Goal: Task Accomplishment & Management: Manage account settings

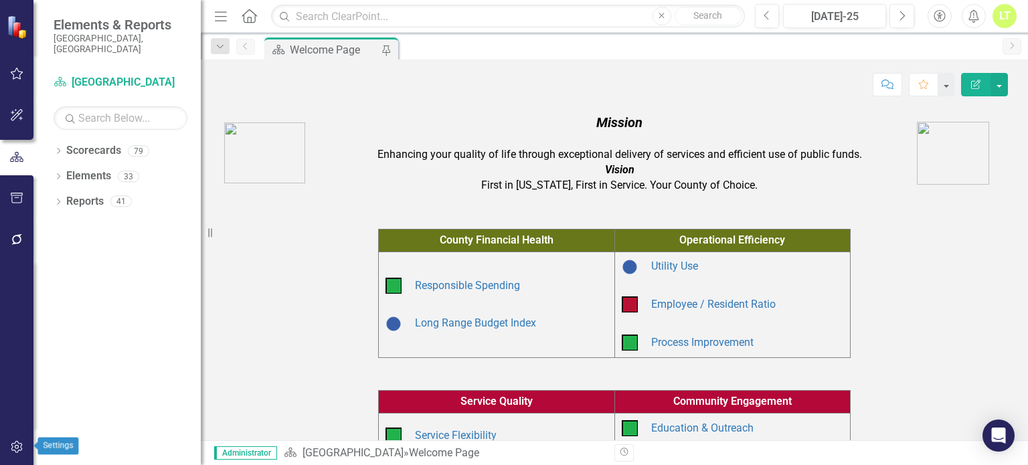
click at [8, 460] on button "button" at bounding box center [17, 448] width 30 height 28
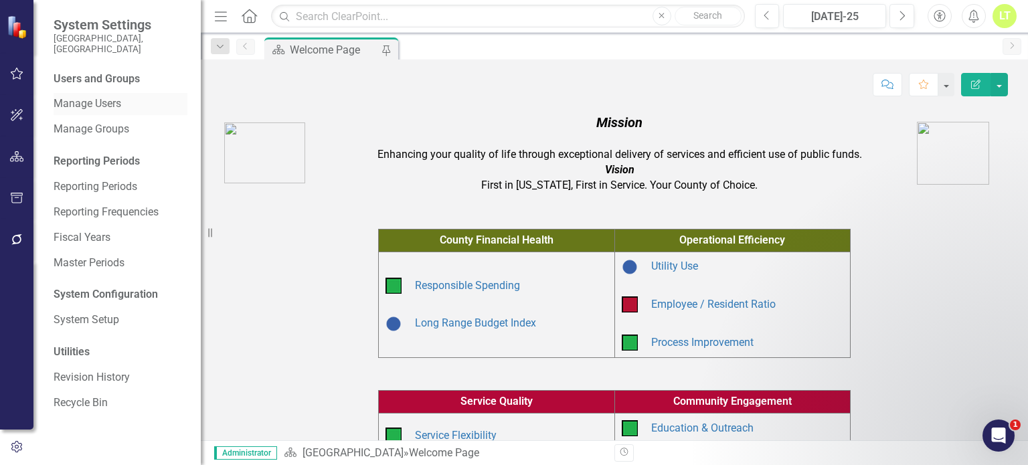
click at [129, 96] on link "Manage Users" at bounding box center [121, 103] width 134 height 15
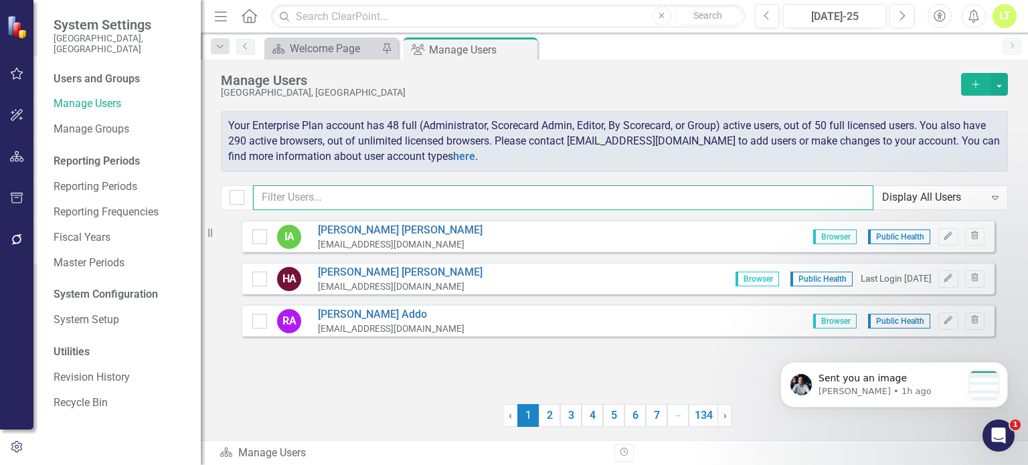
click at [439, 189] on input "text" at bounding box center [563, 197] width 621 height 25
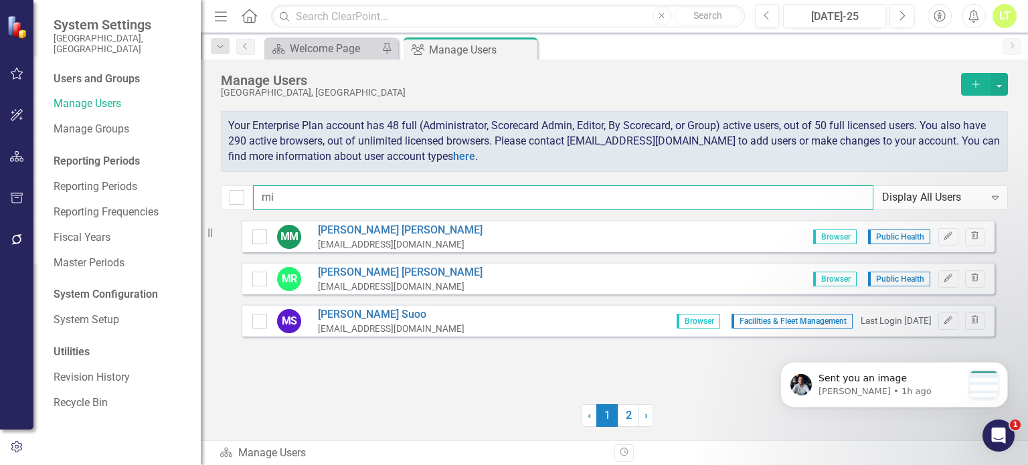
type input "m"
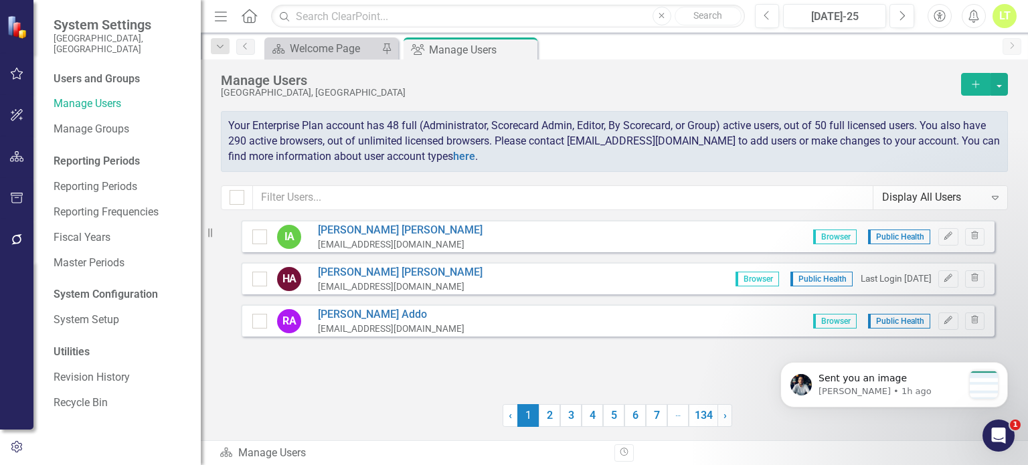
click at [999, 197] on icon "Expand" at bounding box center [995, 197] width 13 height 11
click at [918, 187] on div "Display All Users Expand" at bounding box center [941, 197] width 134 height 23
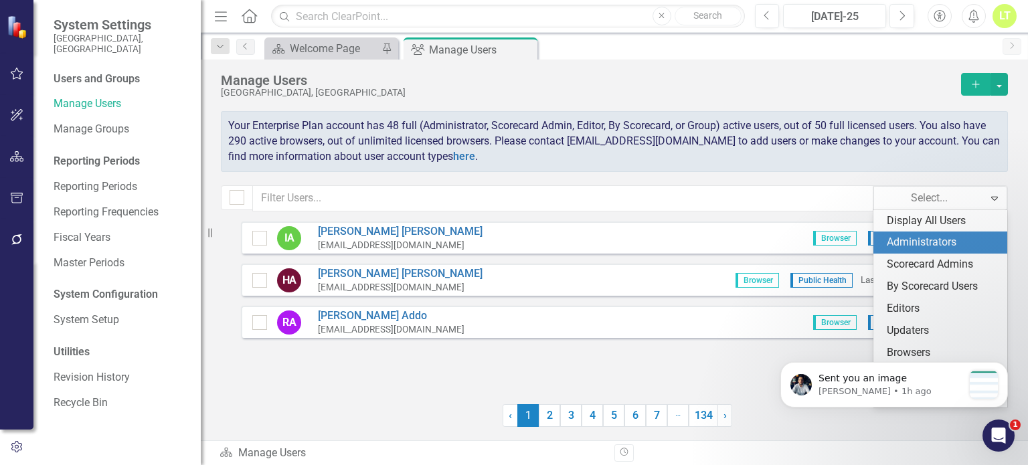
click at [930, 241] on div "Administrators" at bounding box center [943, 242] width 112 height 15
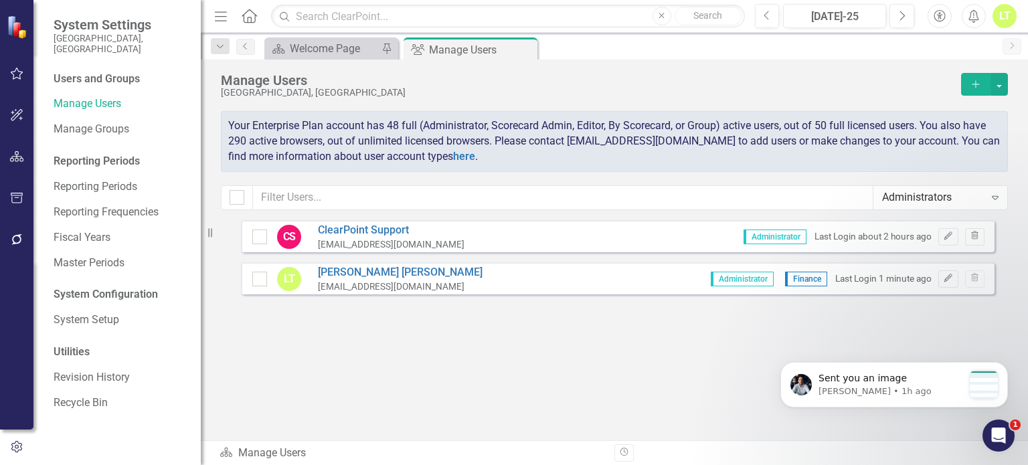
click at [940, 185] on div "Administrators Expand" at bounding box center [940, 197] width 135 height 25
click at [1000, 366] on button "Dismiss notification" at bounding box center [1003, 365] width 17 height 17
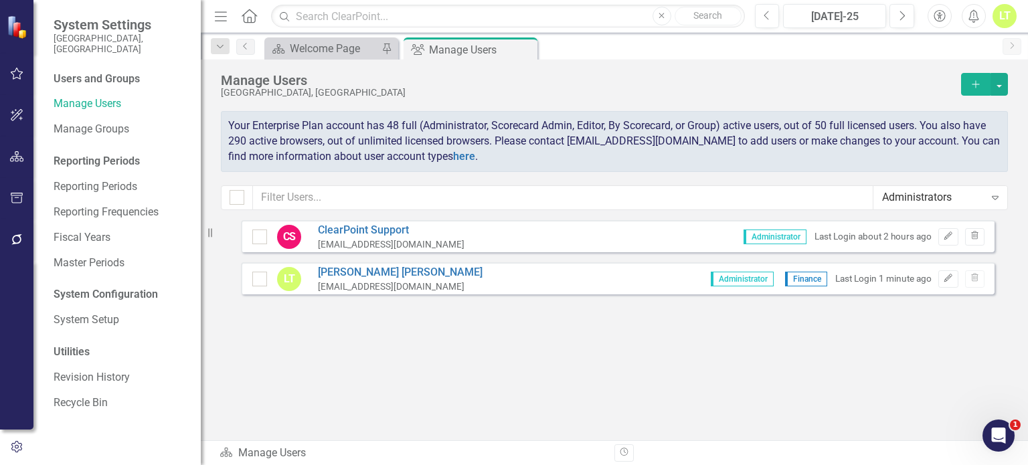
click at [999, 197] on icon "Expand" at bounding box center [995, 197] width 13 height 11
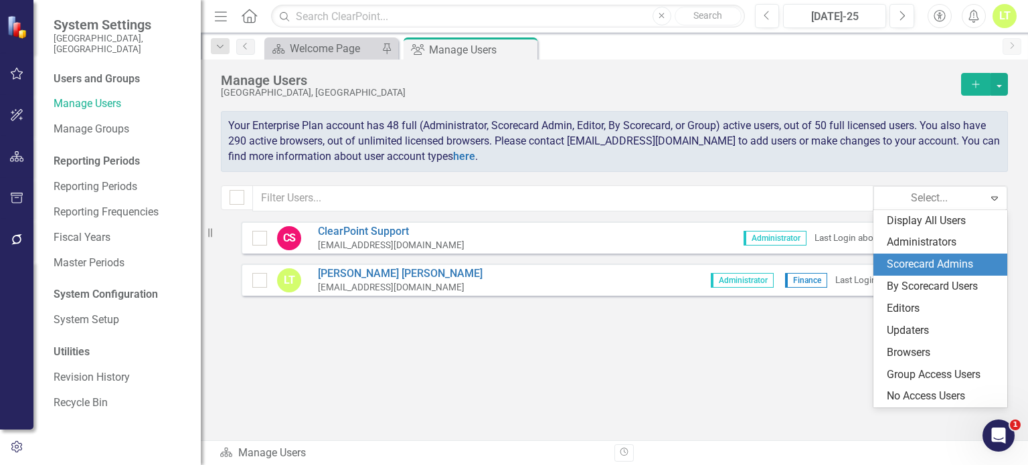
click at [930, 262] on div "Scorecard Admins" at bounding box center [943, 264] width 112 height 15
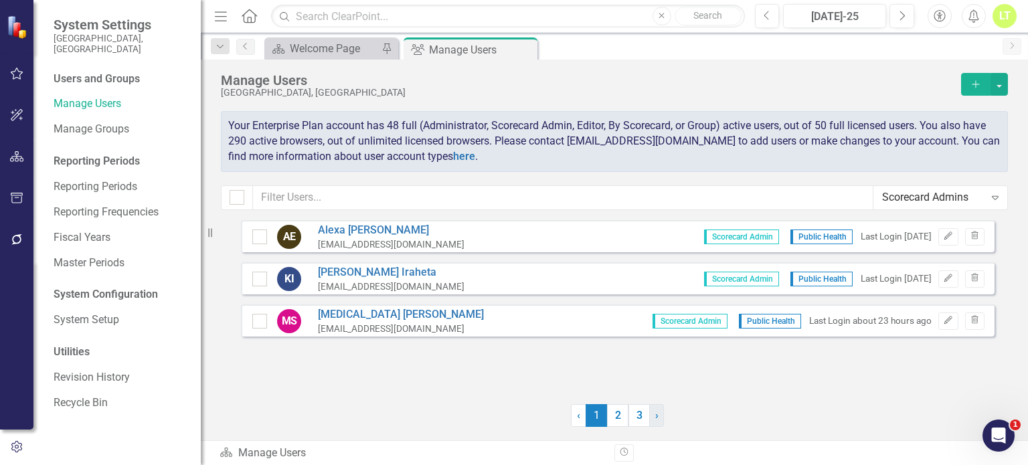
click at [655, 420] on span "›" at bounding box center [656, 415] width 3 height 13
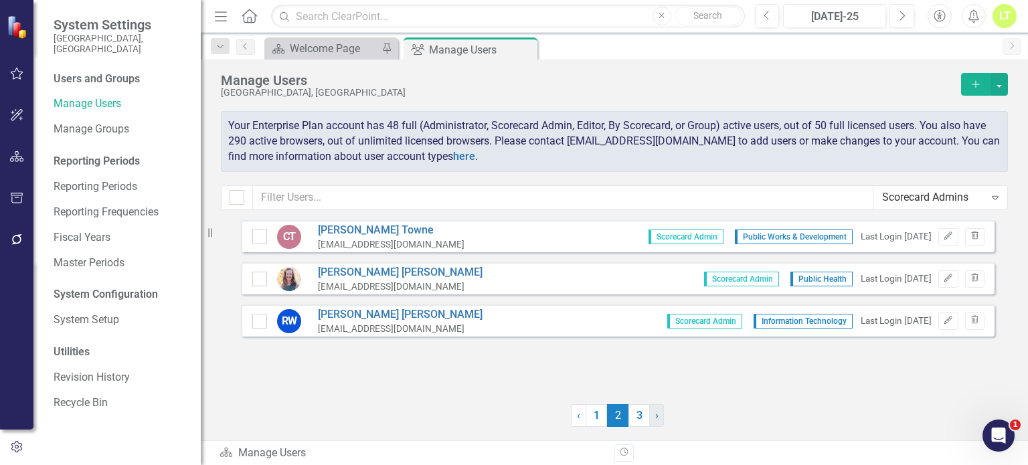
click at [655, 420] on span "›" at bounding box center [656, 415] width 3 height 13
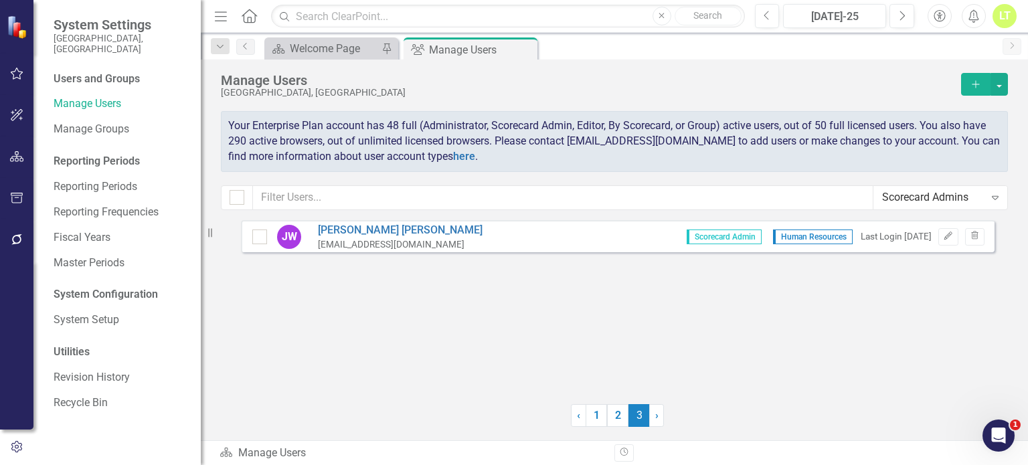
click at [989, 204] on div "Expand" at bounding box center [995, 197] width 24 height 21
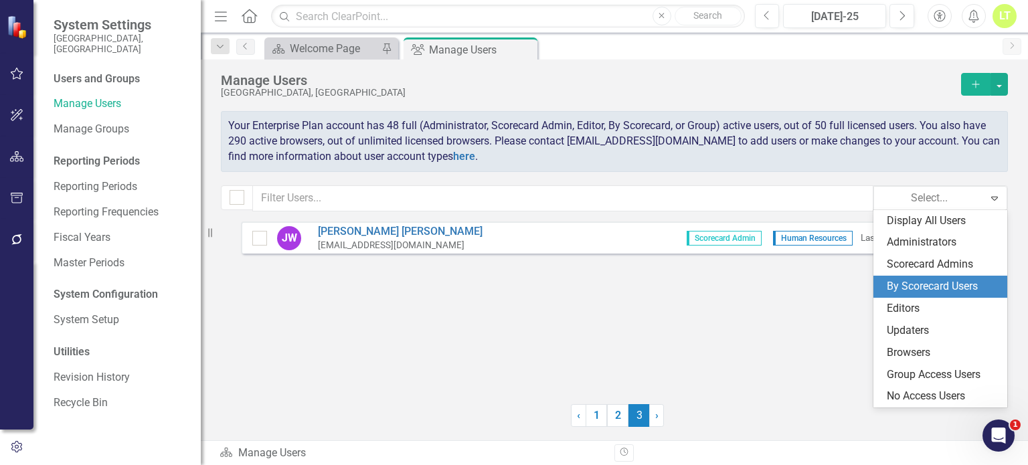
click at [920, 279] on div "By Scorecard Users" at bounding box center [943, 286] width 112 height 15
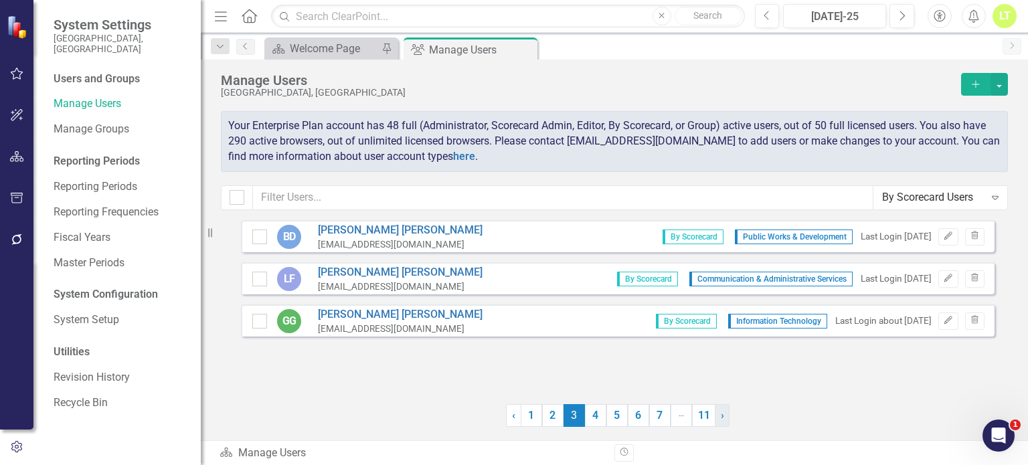
click at [724, 425] on link "› Next" at bounding box center [722, 415] width 15 height 23
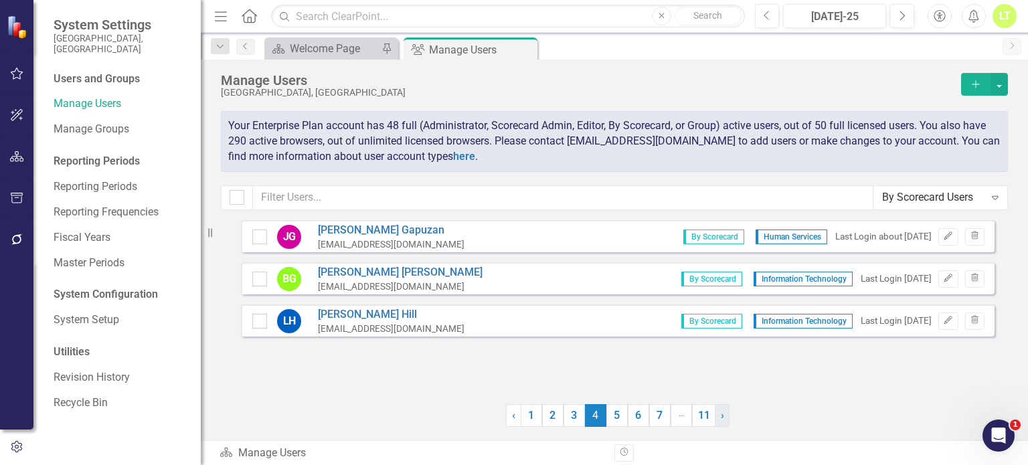
click at [728, 418] on link "› Next" at bounding box center [722, 415] width 15 height 23
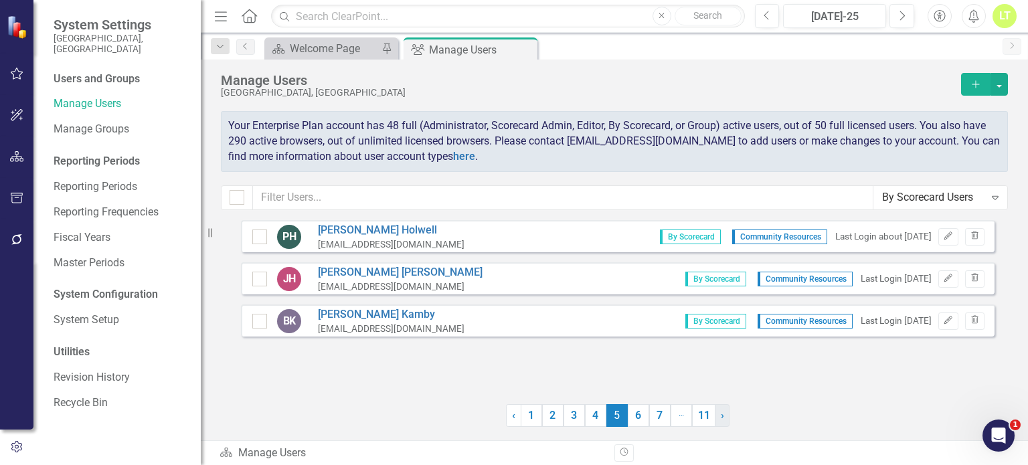
click at [728, 418] on link "› Next" at bounding box center [722, 415] width 15 height 23
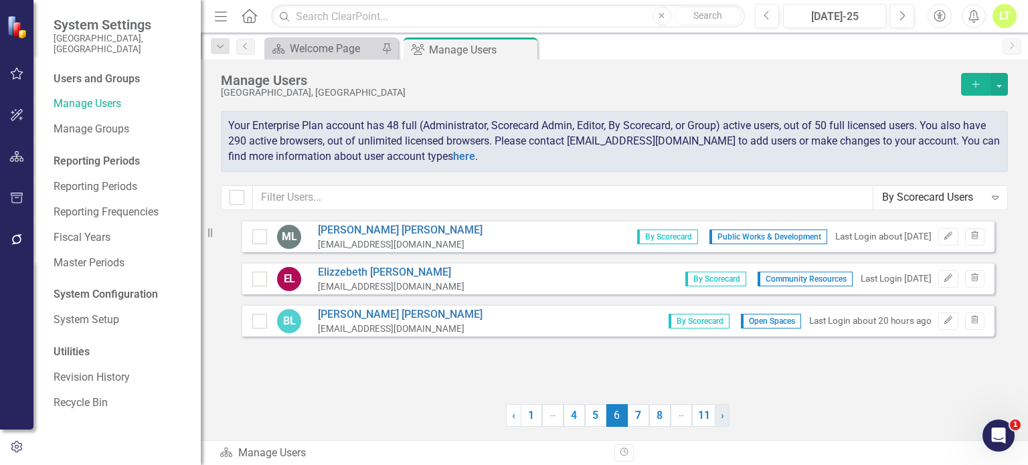
click at [728, 418] on link "› Next" at bounding box center [722, 415] width 15 height 23
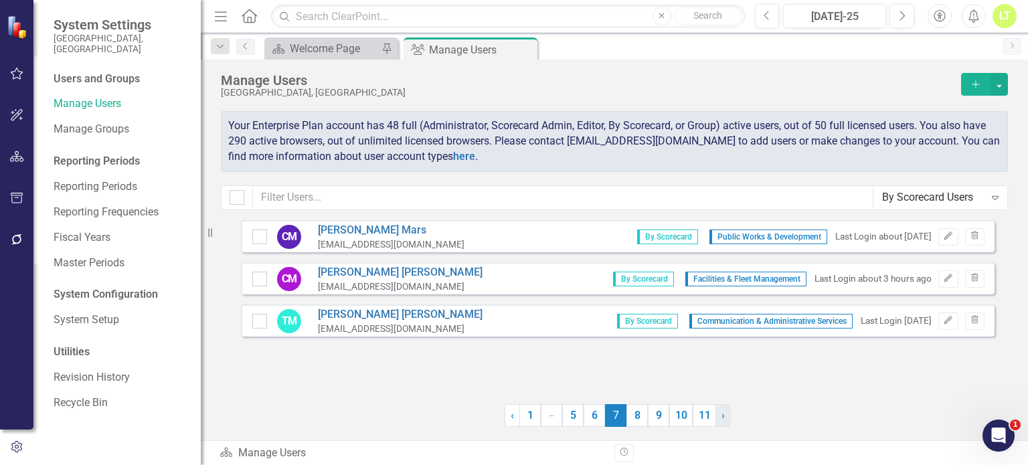
click at [728, 418] on link "› Next" at bounding box center [723, 415] width 15 height 23
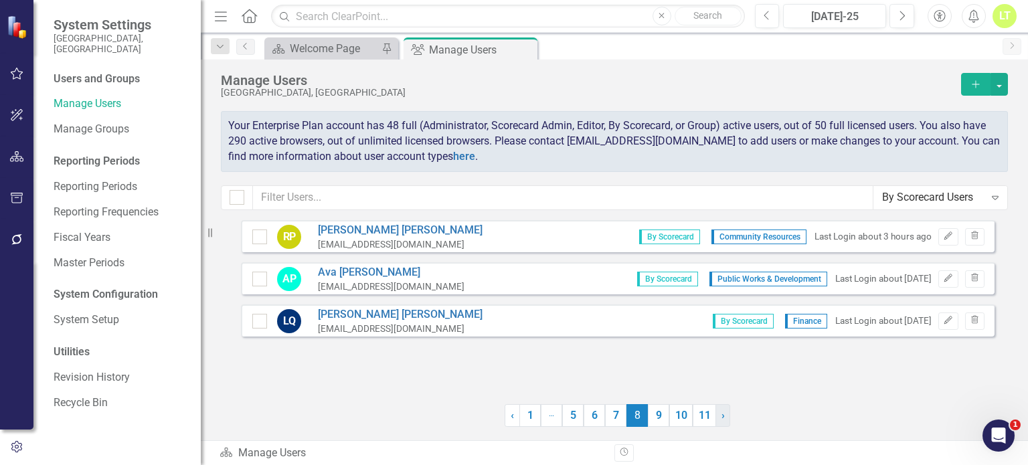
click at [728, 418] on link "› Next" at bounding box center [723, 415] width 15 height 23
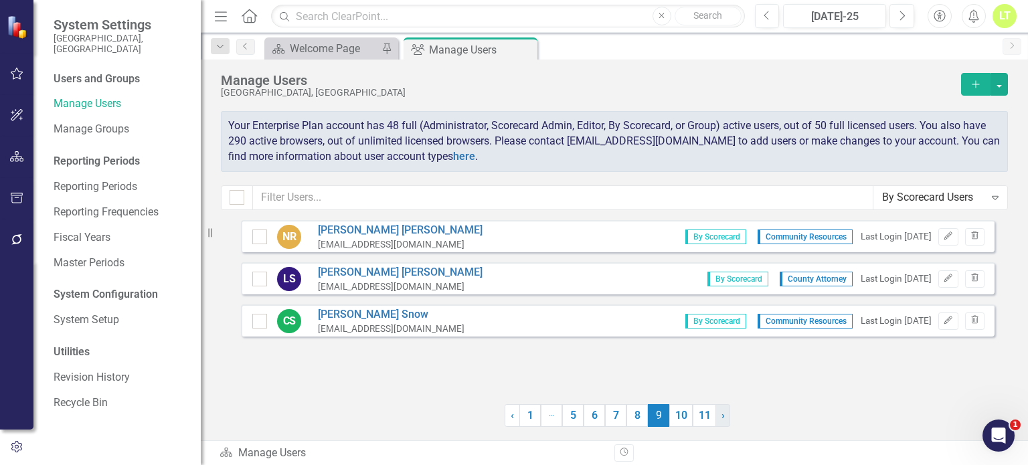
click at [728, 418] on link "› Next" at bounding box center [723, 415] width 15 height 23
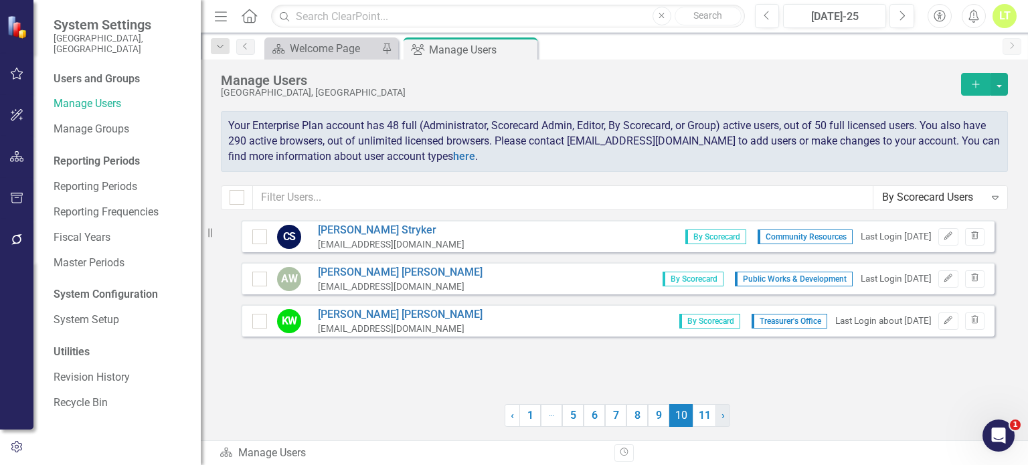
click at [728, 418] on link "› Next" at bounding box center [723, 415] width 15 height 23
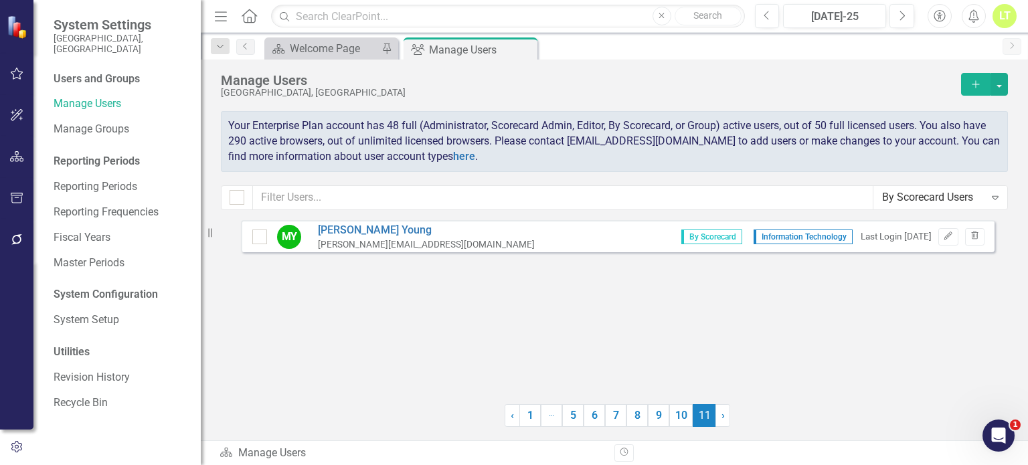
click at [1000, 197] on icon "Expand" at bounding box center [995, 197] width 13 height 11
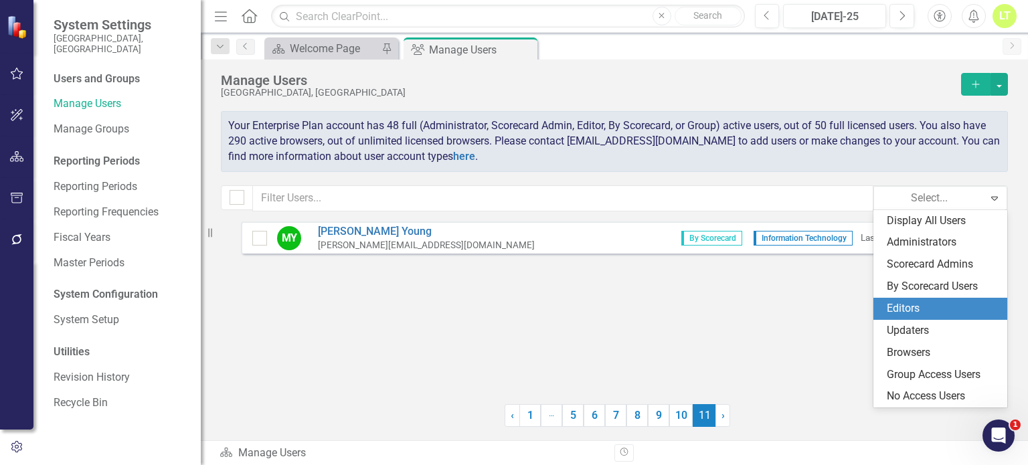
click at [905, 311] on div "Editors" at bounding box center [943, 308] width 112 height 15
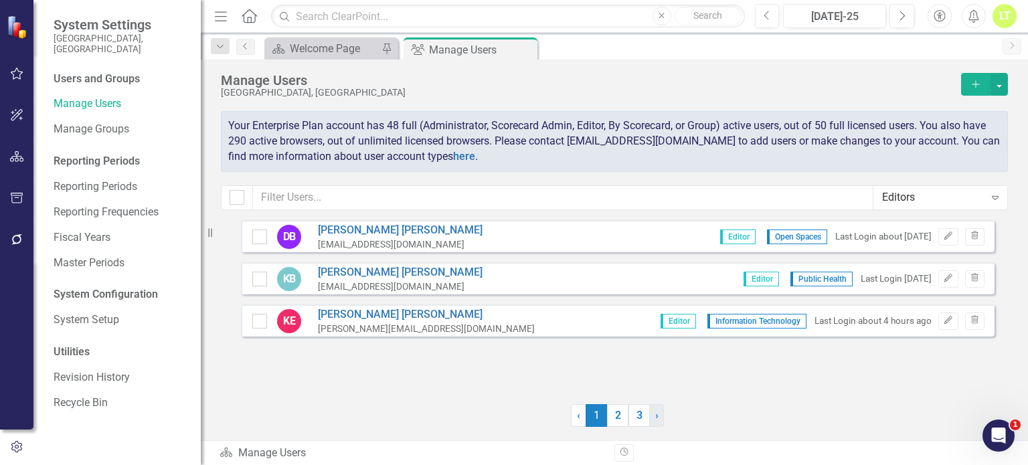
click at [660, 414] on link "› Next" at bounding box center [656, 415] width 15 height 23
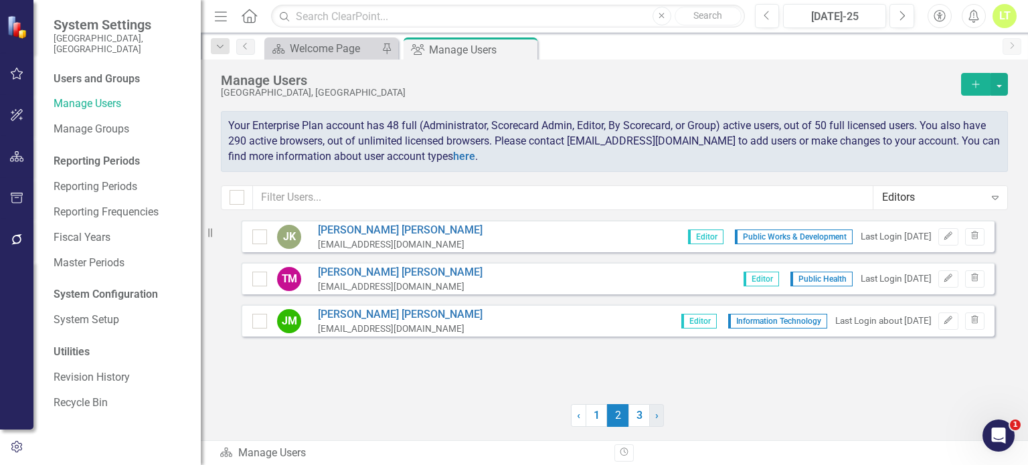
click at [663, 405] on link "› Next" at bounding box center [656, 415] width 15 height 23
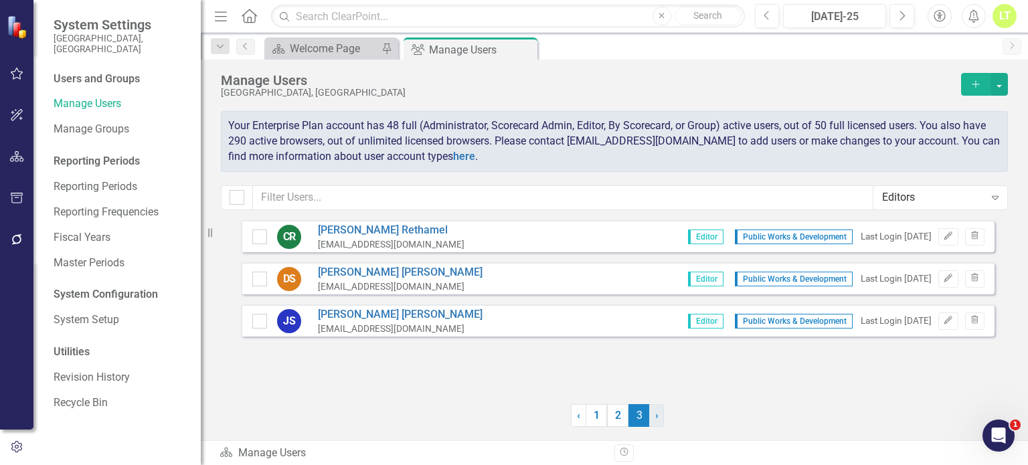
click at [663, 405] on link "› Next" at bounding box center [656, 415] width 15 height 23
click at [943, 190] on div "Editors" at bounding box center [933, 197] width 102 height 15
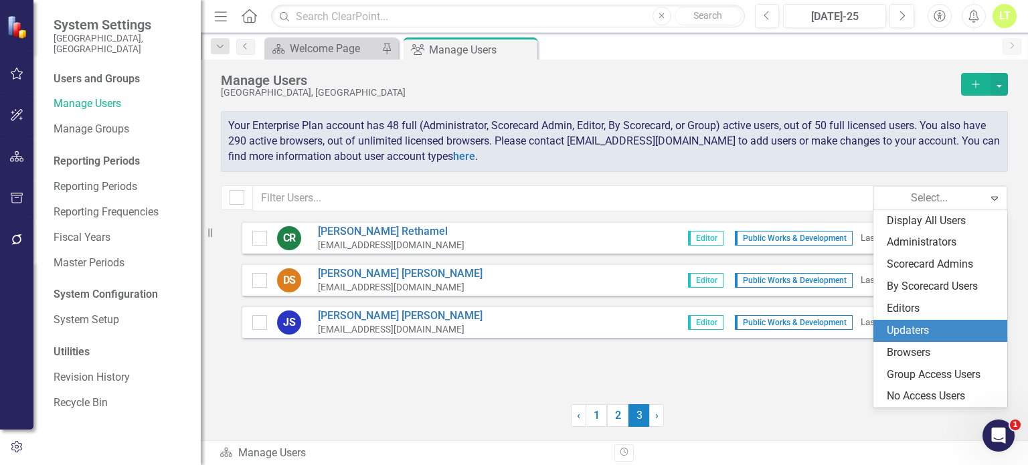
click at [910, 327] on div "Updaters" at bounding box center [943, 330] width 112 height 15
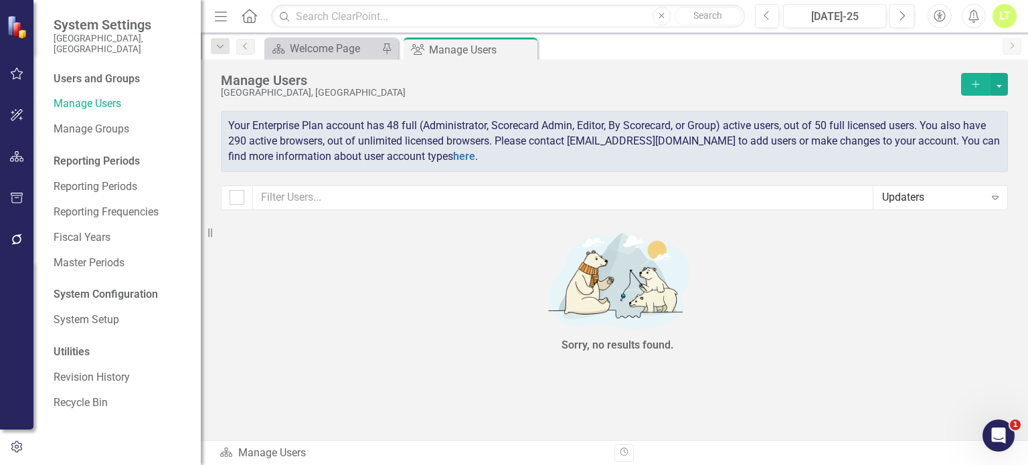
click at [1000, 192] on icon "Expand" at bounding box center [995, 197] width 13 height 11
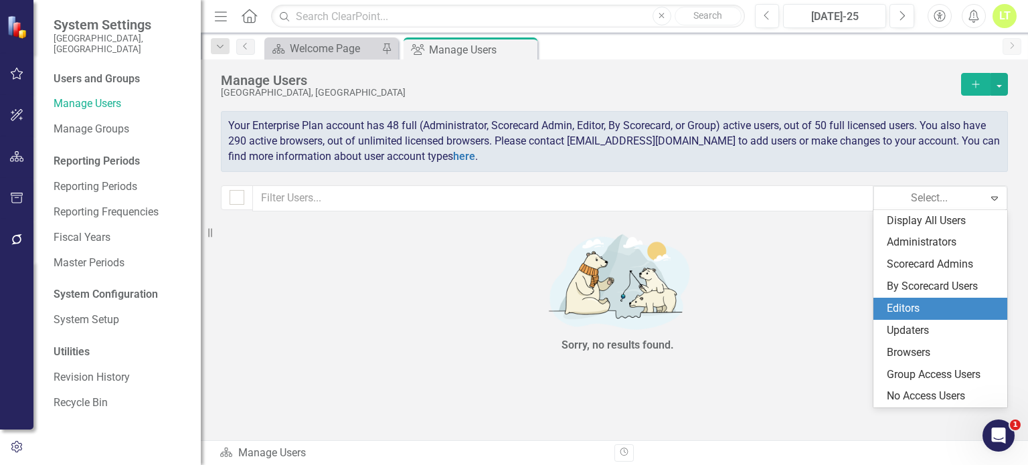
click at [935, 304] on div "Editors" at bounding box center [943, 308] width 112 height 15
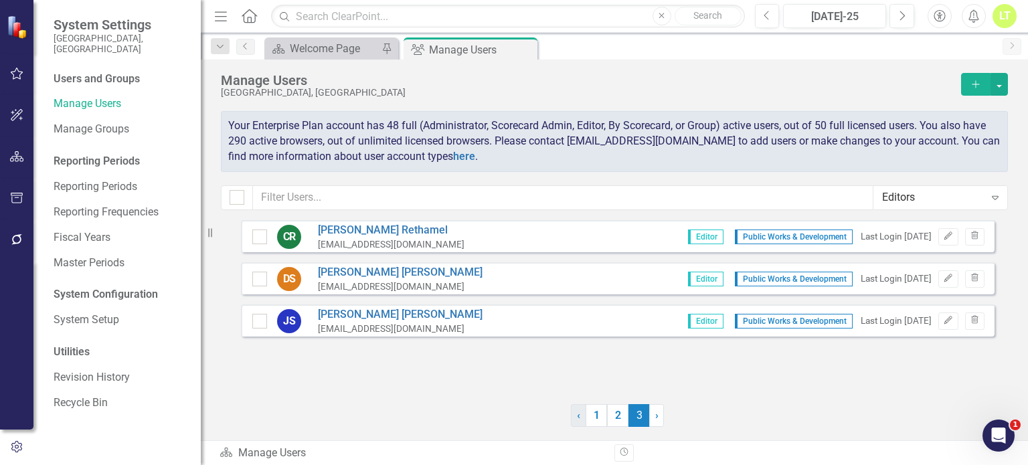
click at [581, 412] on link "‹ Previous" at bounding box center [578, 415] width 15 height 23
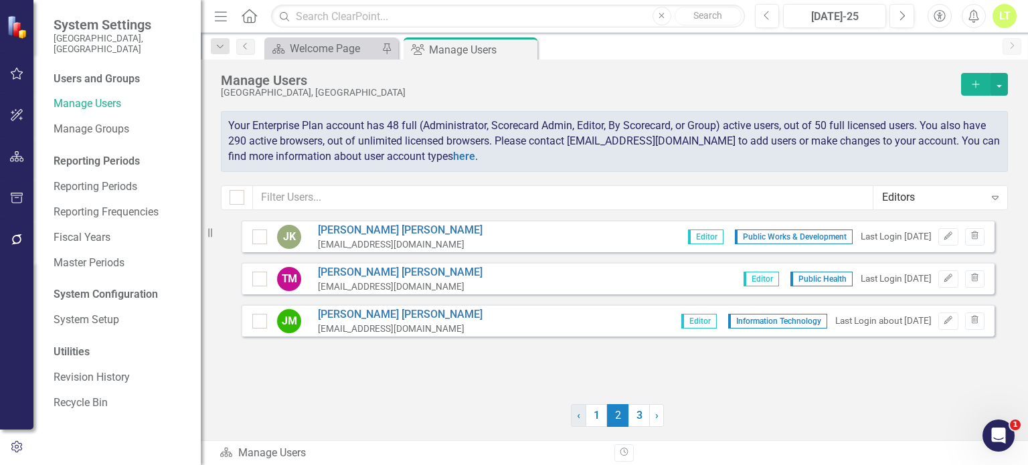
click at [581, 412] on link "‹ Previous" at bounding box center [578, 415] width 15 height 23
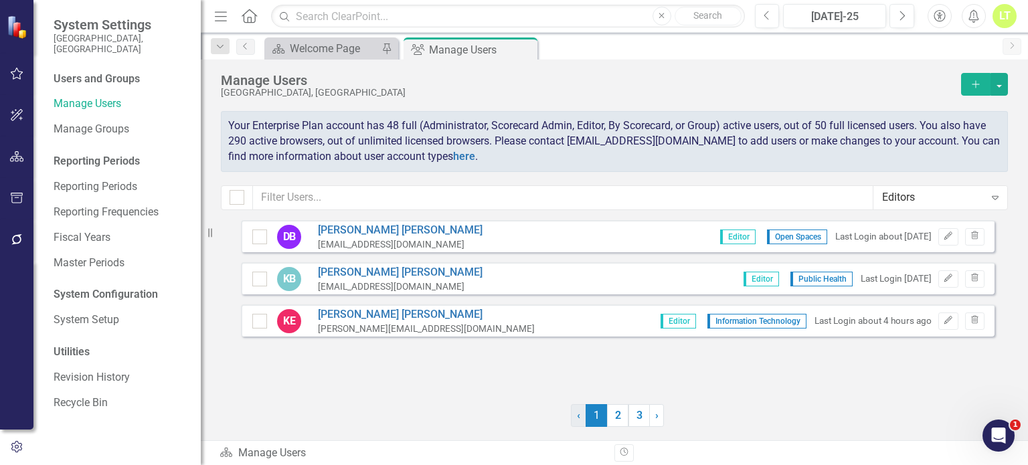
click at [581, 412] on link "‹ Previous" at bounding box center [578, 415] width 15 height 23
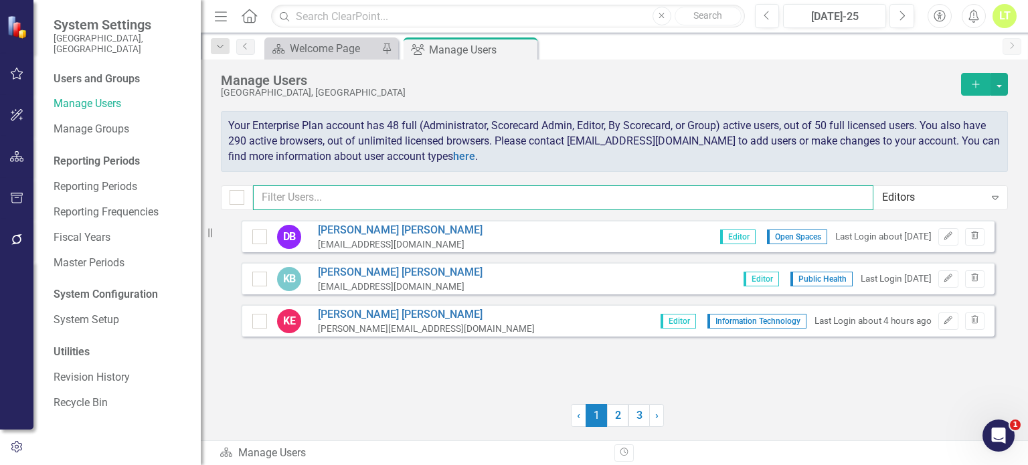
click at [549, 206] on input "text" at bounding box center [563, 197] width 621 height 25
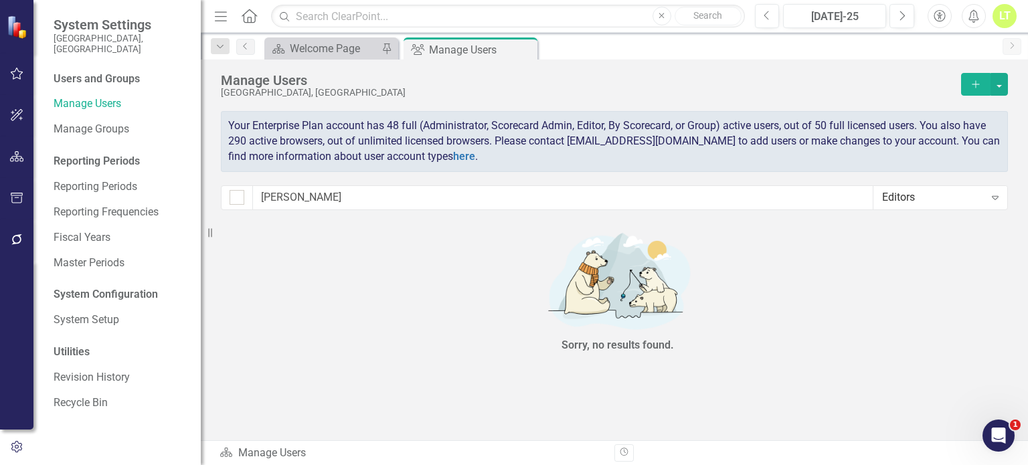
click at [948, 200] on div "Editors" at bounding box center [933, 197] width 102 height 15
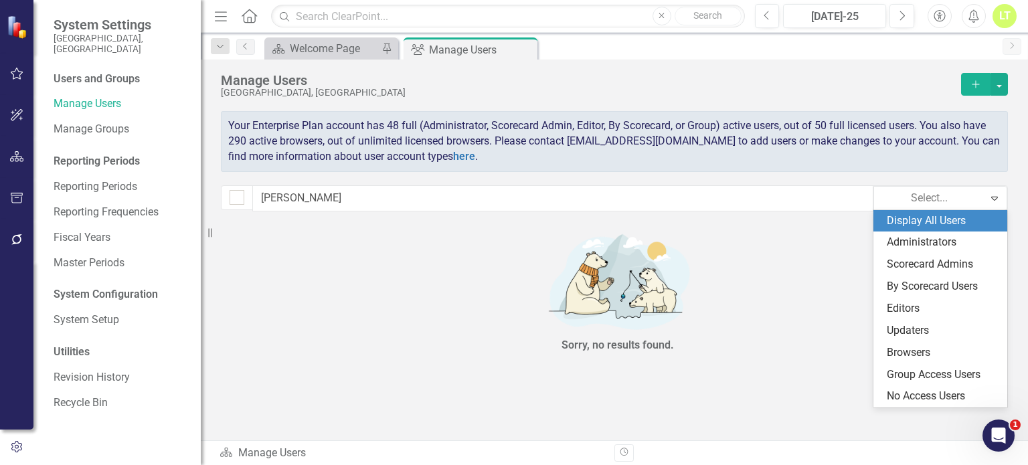
click at [924, 220] on div "Display All Users" at bounding box center [943, 221] width 112 height 15
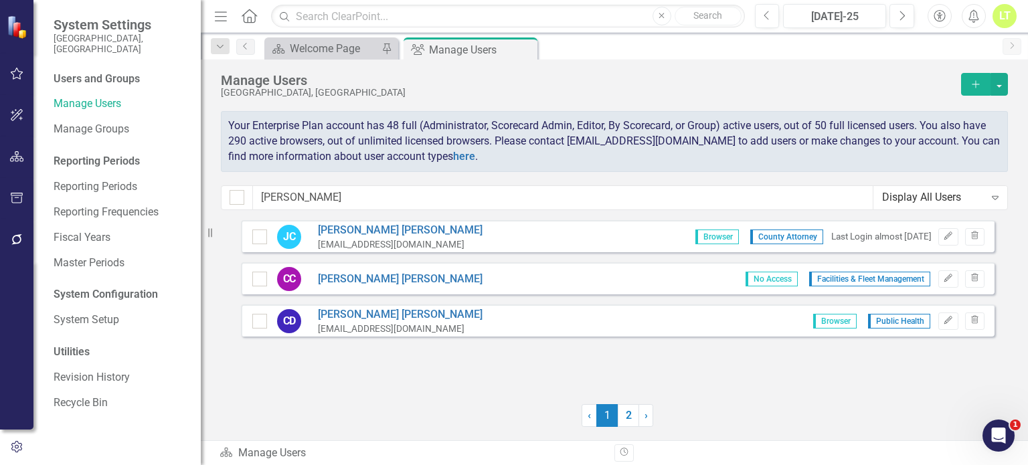
click at [486, 210] on div "Manage Users [GEOGRAPHIC_DATA], [GEOGRAPHIC_DATA] Add Your Enterprise Plan acco…" at bounding box center [614, 140] width 827 height 161
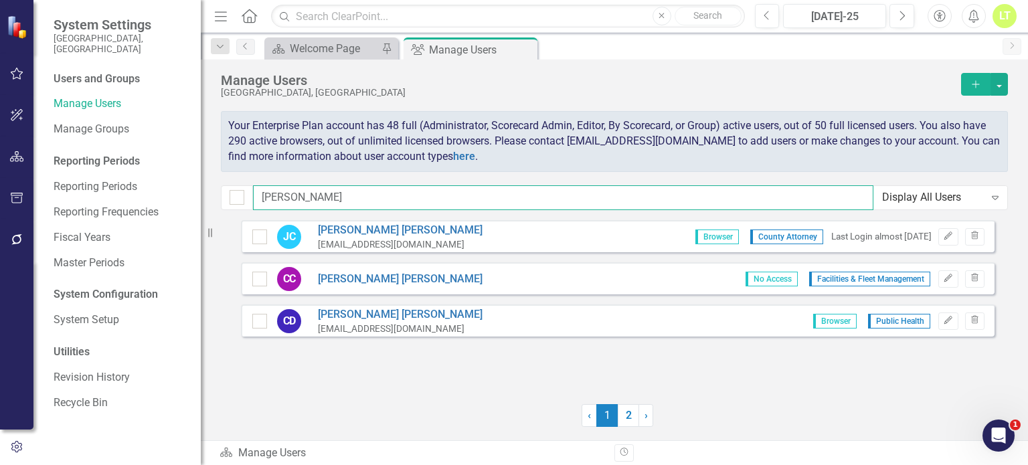
click at [485, 204] on input "[PERSON_NAME]" at bounding box center [563, 197] width 621 height 25
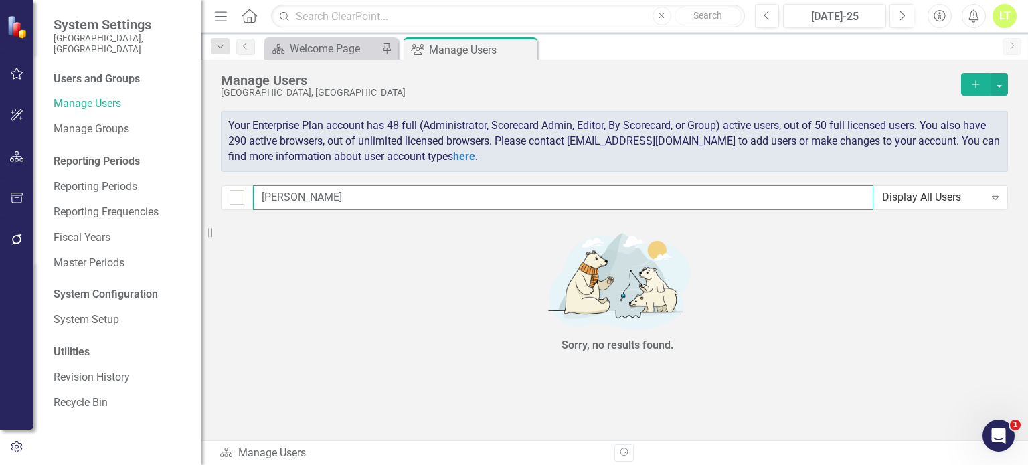
type input "[PERSON_NAME]"
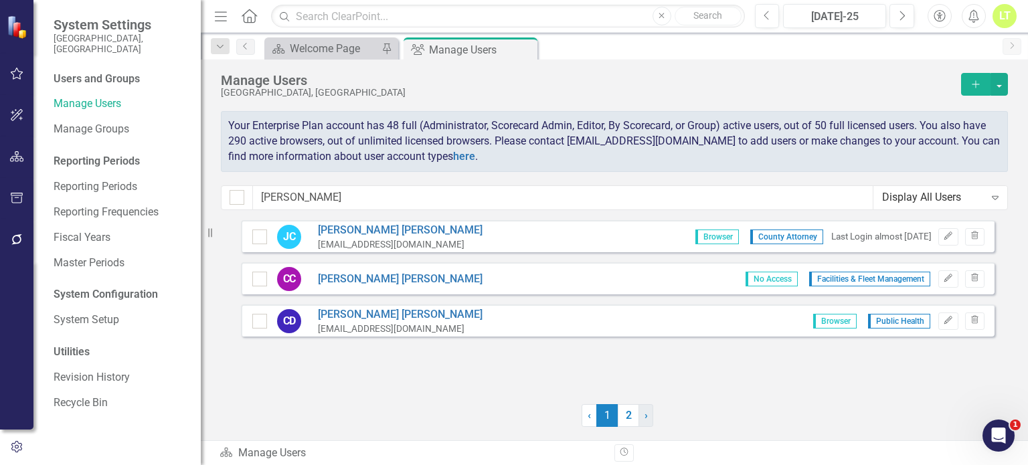
click at [645, 418] on span "›" at bounding box center [646, 415] width 3 height 13
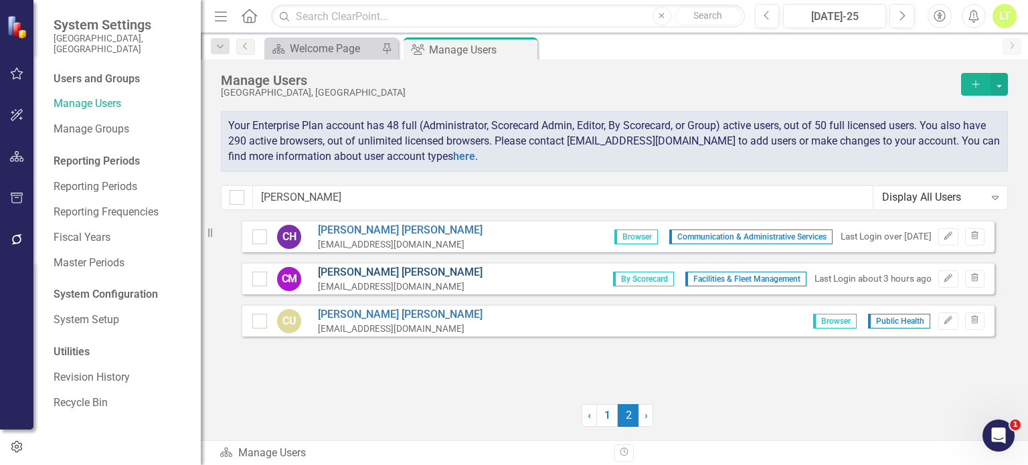
click at [324, 268] on link "[PERSON_NAME]" at bounding box center [400, 272] width 165 height 15
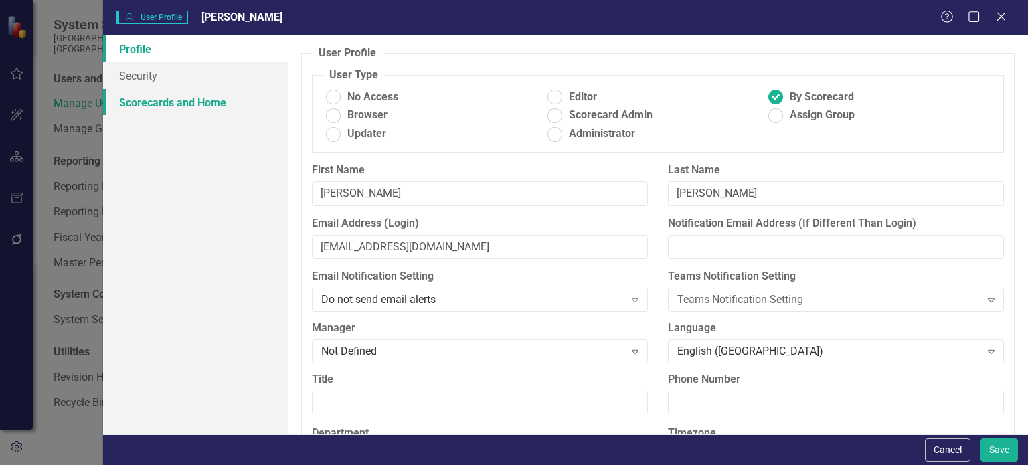
click at [195, 100] on link "Scorecards and Home" at bounding box center [195, 102] width 185 height 27
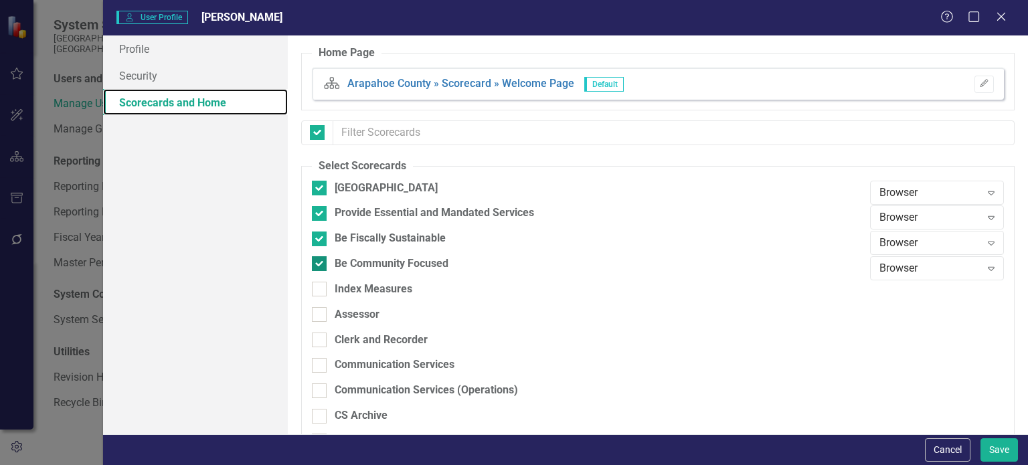
checkbox input "false"
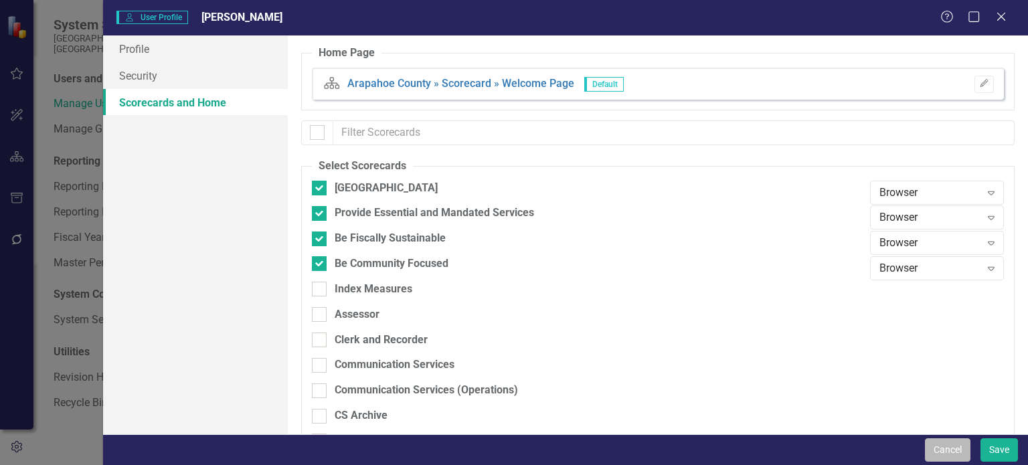
click at [944, 449] on button "Cancel" at bounding box center [948, 449] width 46 height 23
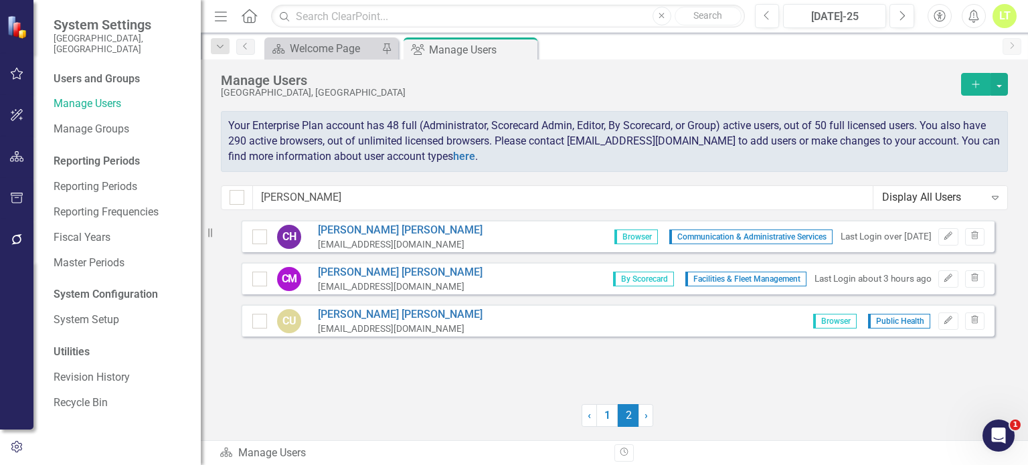
click at [929, 208] on div "Display All Users Expand" at bounding box center [941, 197] width 134 height 23
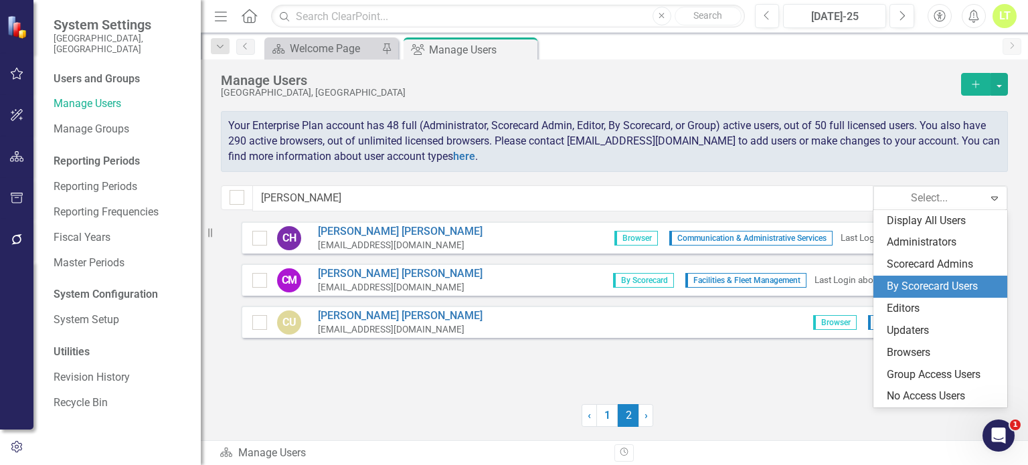
click at [902, 283] on div "By Scorecard Users" at bounding box center [943, 286] width 112 height 15
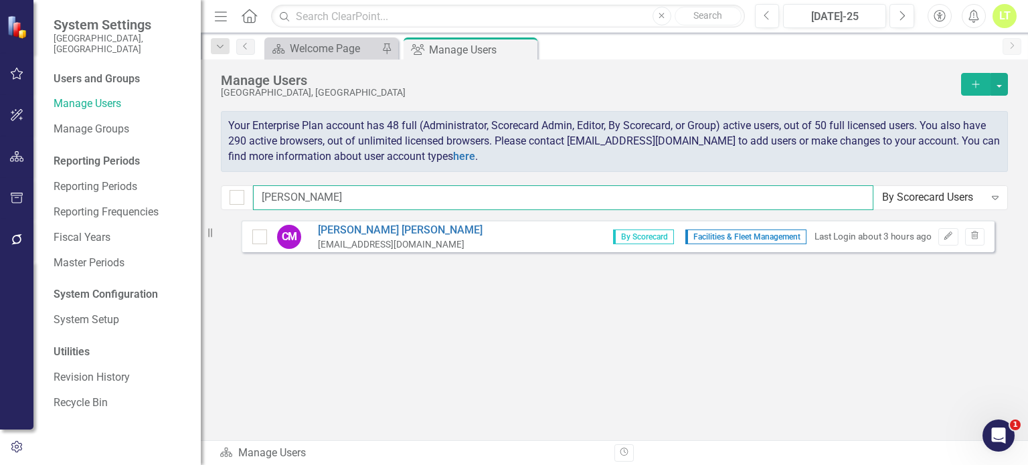
click at [751, 204] on input "[PERSON_NAME]" at bounding box center [563, 197] width 621 height 25
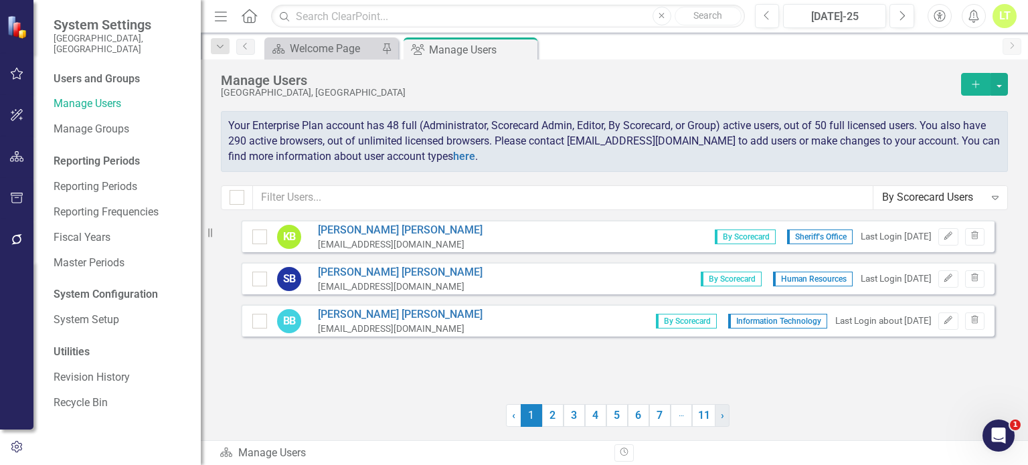
click at [721, 415] on span "›" at bounding box center [722, 415] width 3 height 13
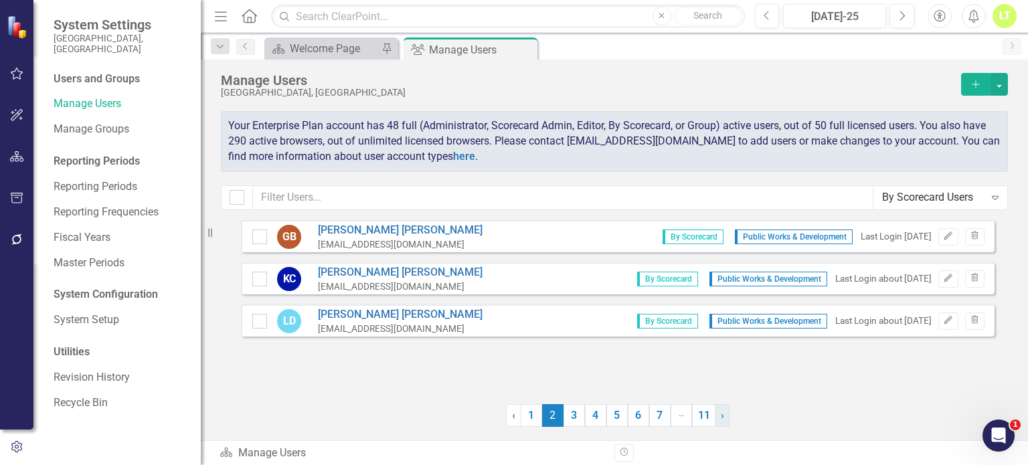
click at [718, 416] on link "› Next" at bounding box center [722, 415] width 15 height 23
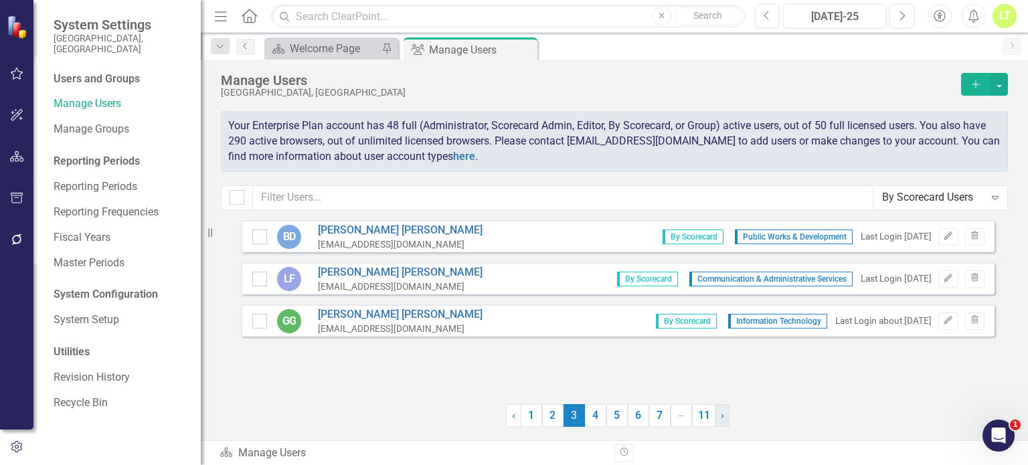
click at [718, 416] on link "› Next" at bounding box center [722, 415] width 15 height 23
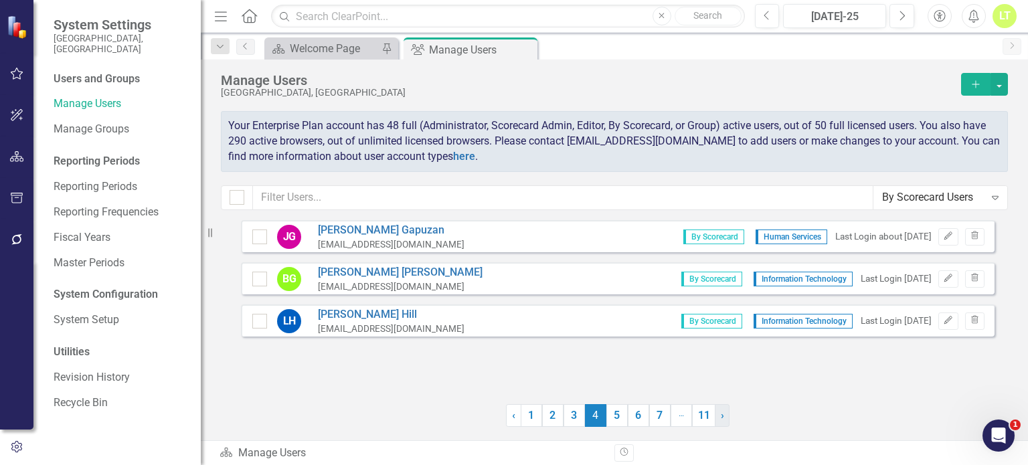
click at [718, 416] on link "› Next" at bounding box center [722, 415] width 15 height 23
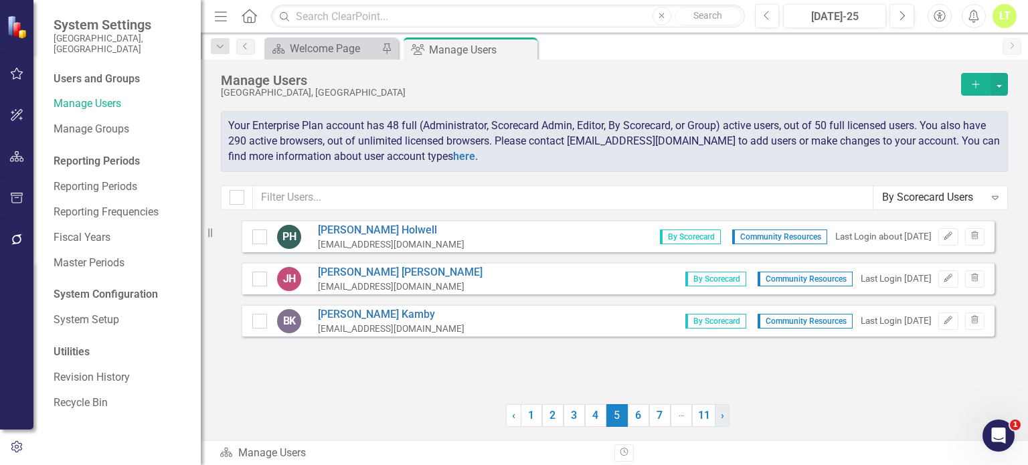
click at [718, 416] on link "› Next" at bounding box center [722, 415] width 15 height 23
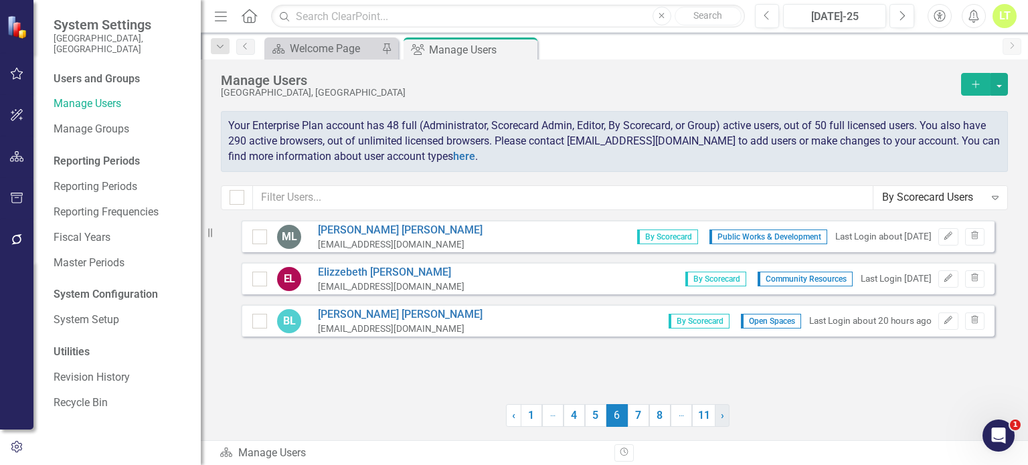
click at [718, 416] on link "› Next" at bounding box center [722, 415] width 15 height 23
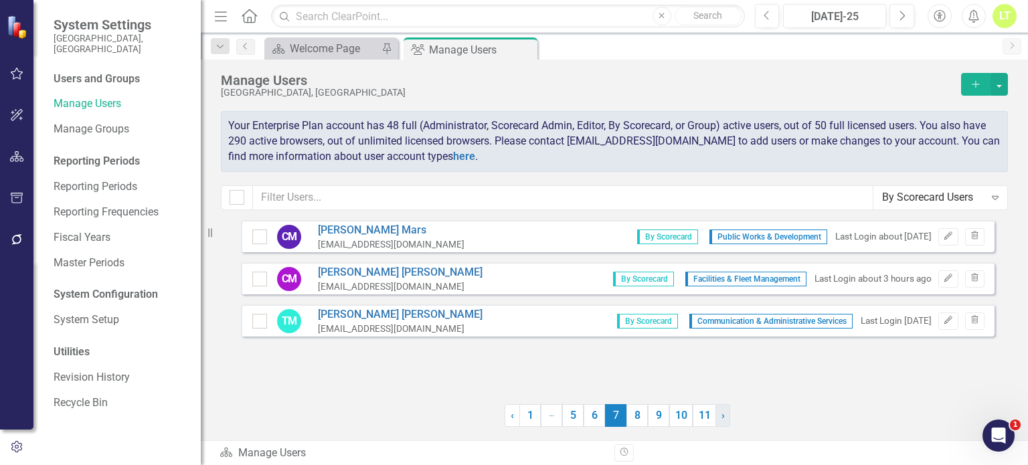
click at [718, 416] on link "› Next" at bounding box center [723, 415] width 15 height 23
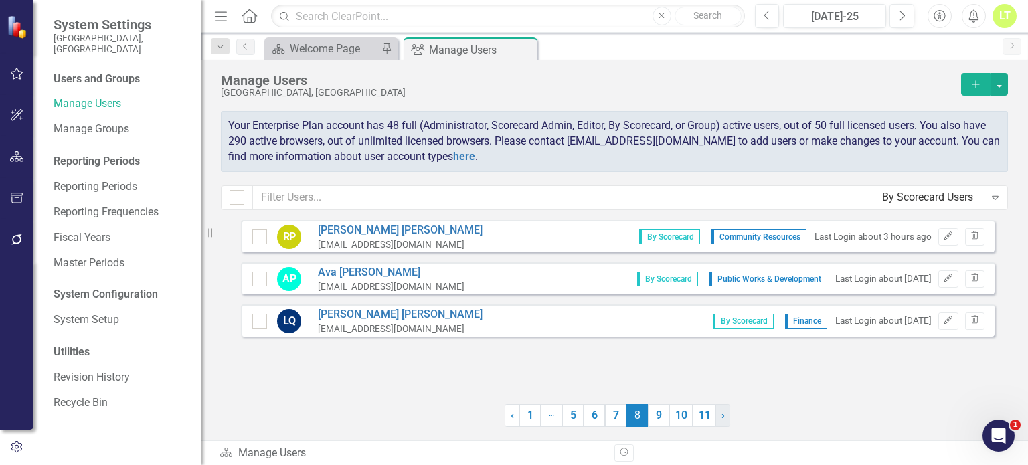
click at [718, 416] on link "› Next" at bounding box center [723, 415] width 15 height 23
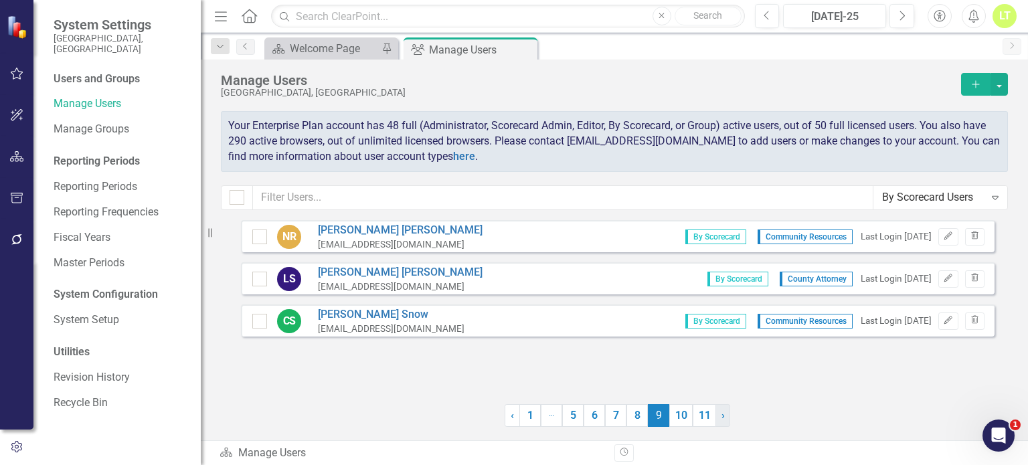
click at [718, 416] on link "› Next" at bounding box center [723, 415] width 15 height 23
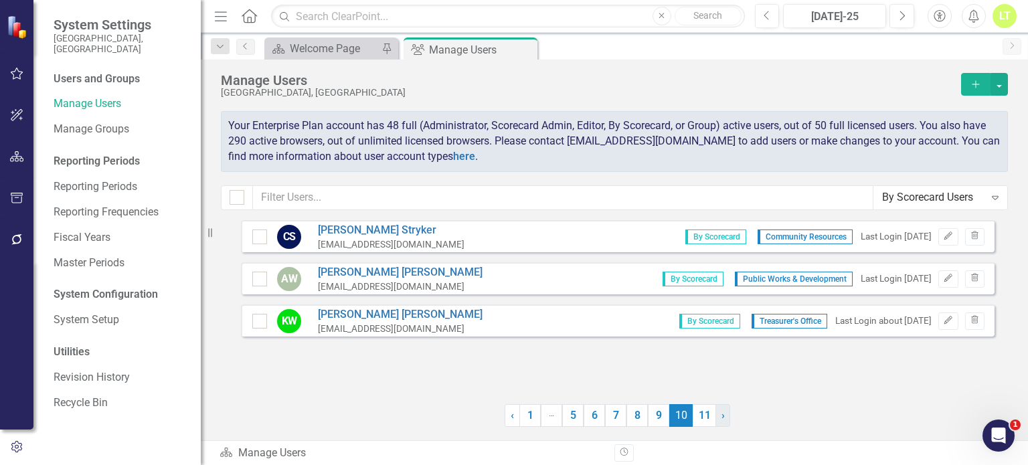
click at [718, 416] on link "› Next" at bounding box center [723, 415] width 15 height 23
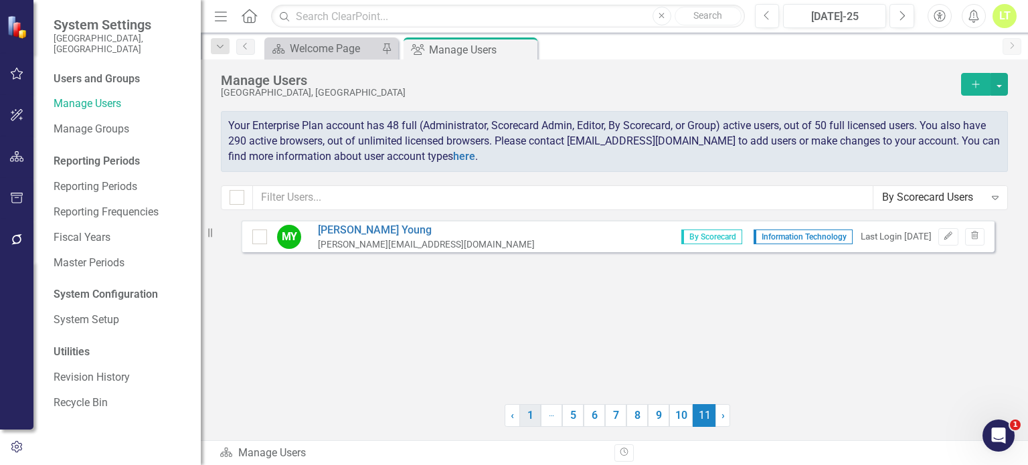
click at [525, 412] on link "1" at bounding box center [529, 415] width 21 height 23
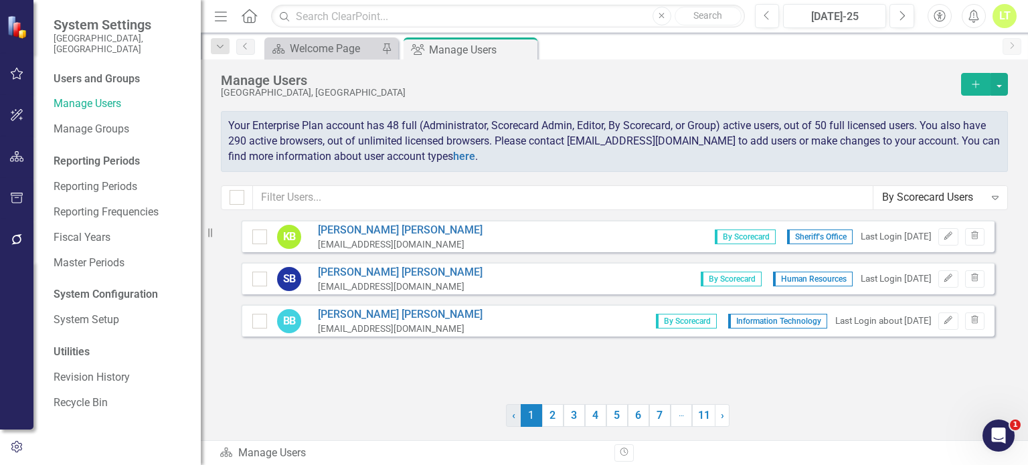
click at [509, 425] on link "‹ Previous" at bounding box center [513, 415] width 15 height 23
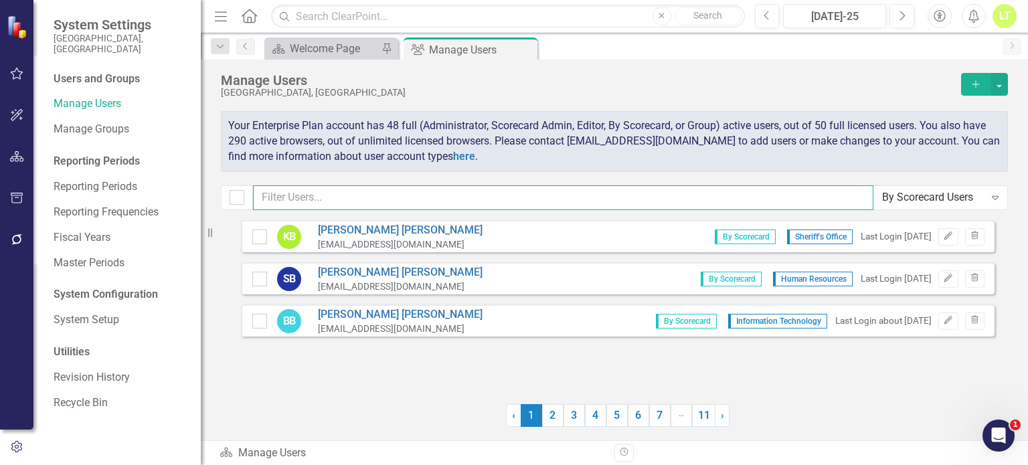
click at [341, 191] on input "text" at bounding box center [563, 197] width 621 height 25
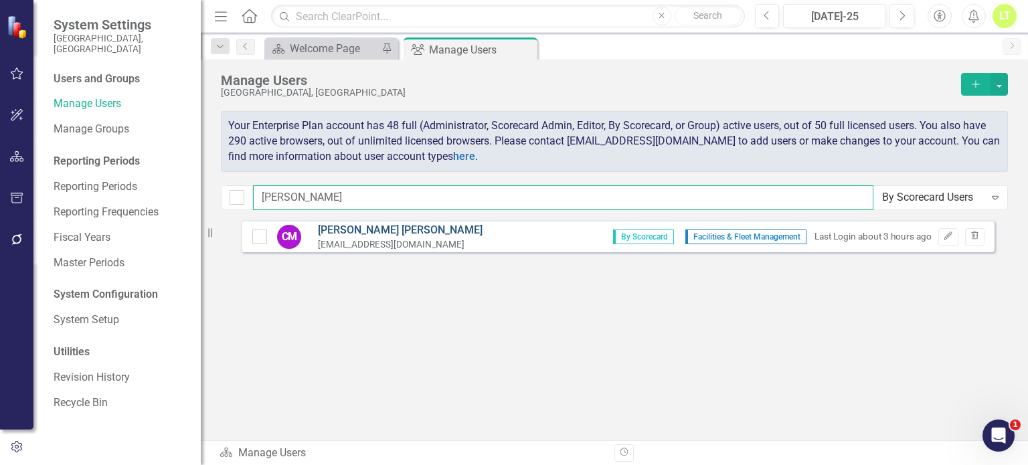
type input "[PERSON_NAME]"
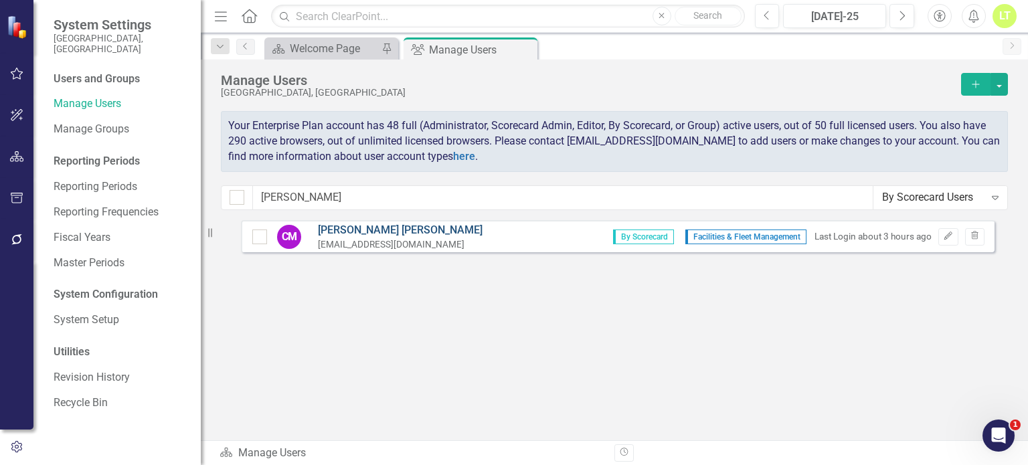
click at [351, 228] on link "[PERSON_NAME]" at bounding box center [400, 230] width 165 height 15
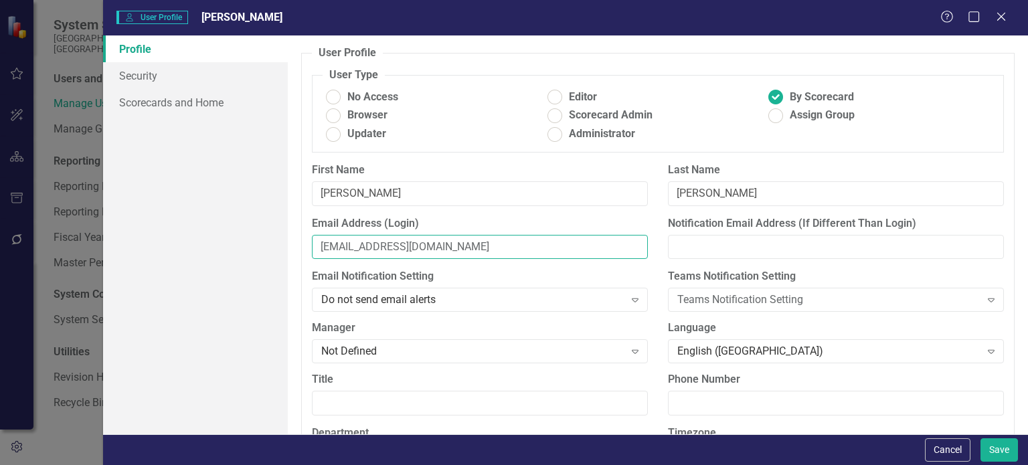
click at [470, 240] on input "[EMAIL_ADDRESS][DOMAIN_NAME]" at bounding box center [480, 247] width 336 height 25
paste input "ffmap"
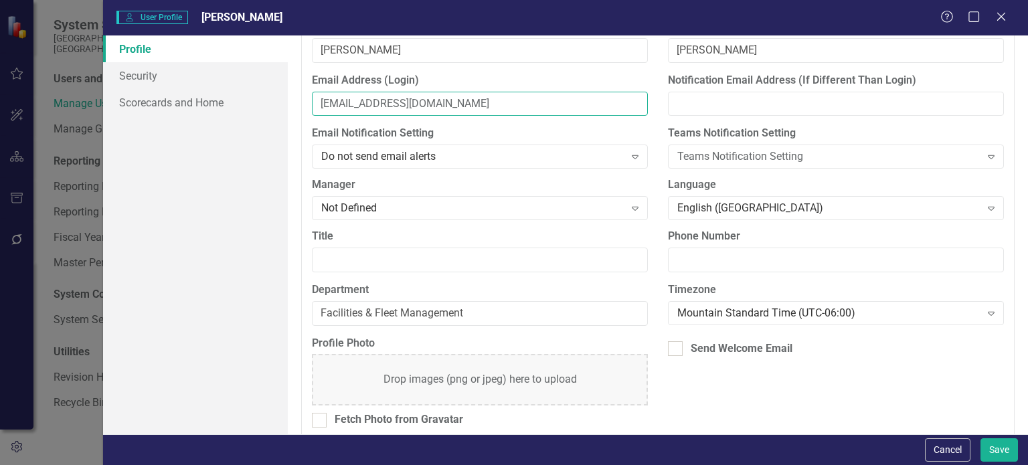
scroll to position [155, 0]
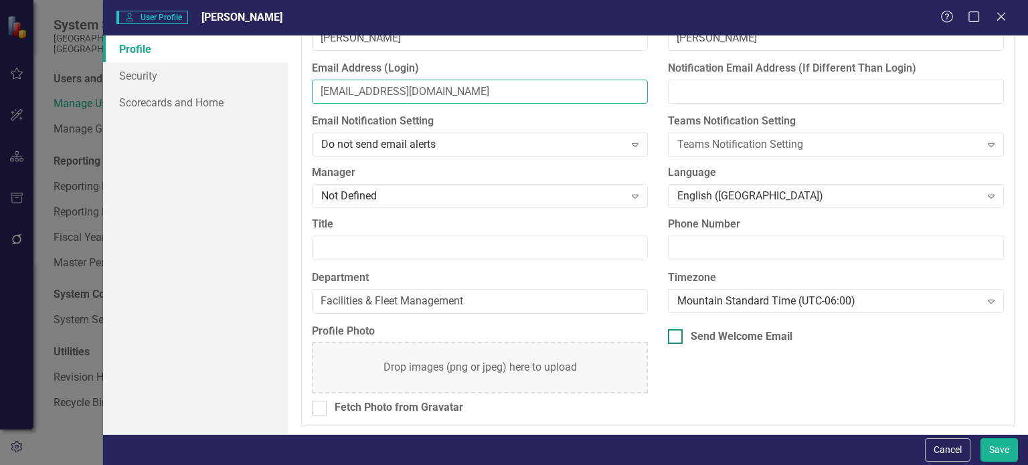
type input "[EMAIL_ADDRESS][DOMAIN_NAME]"
click at [677, 337] on div at bounding box center [675, 336] width 15 height 15
click at [677, 337] on input "Send Welcome Email" at bounding box center [672, 333] width 9 height 9
checkbox input "true"
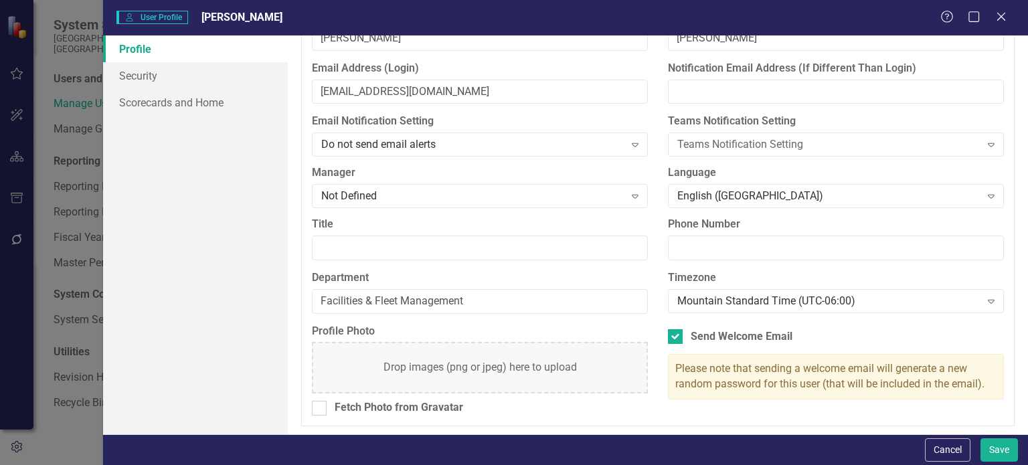
scroll to position [0, 0]
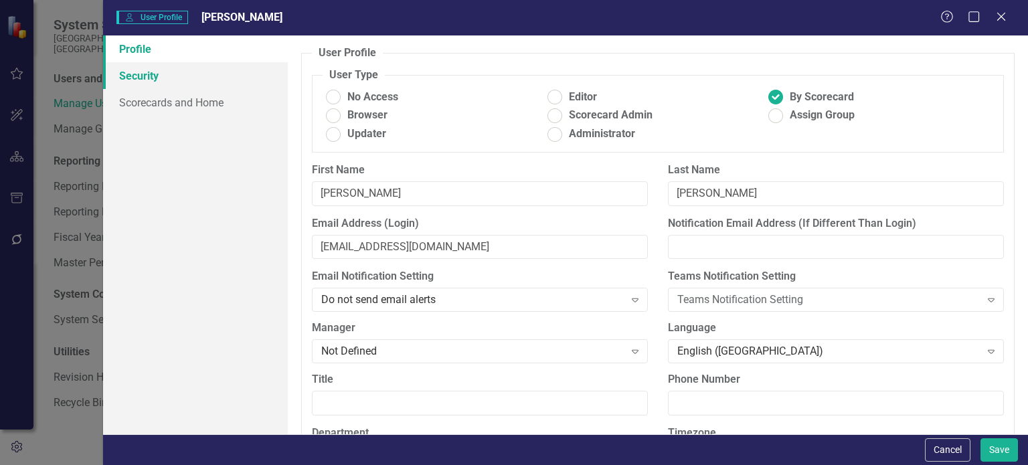
click at [175, 78] on link "Security" at bounding box center [195, 75] width 185 height 27
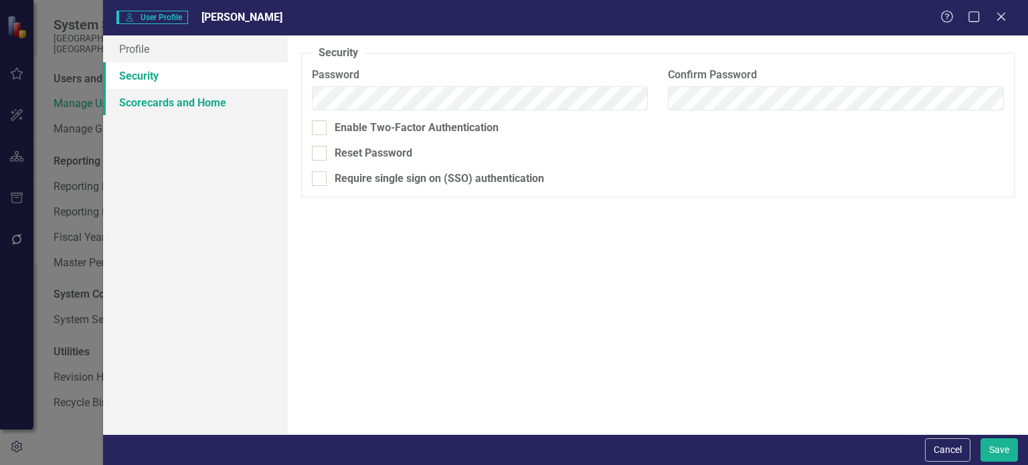
click at [155, 96] on link "Scorecards and Home" at bounding box center [195, 102] width 185 height 27
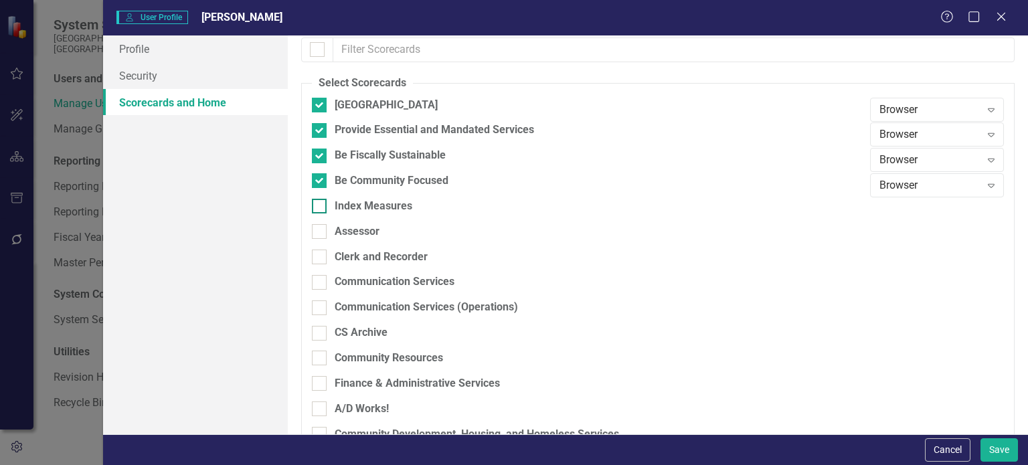
click at [338, 203] on div "Index Measures" at bounding box center [374, 206] width 78 height 15
click at [321, 203] on input "Index Measures" at bounding box center [316, 203] width 9 height 9
checkbox input "true"
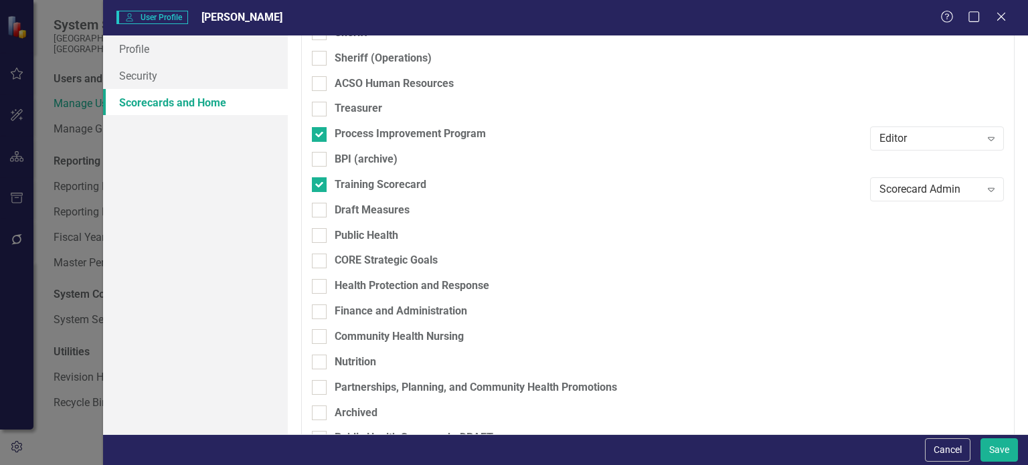
scroll to position [1757, 0]
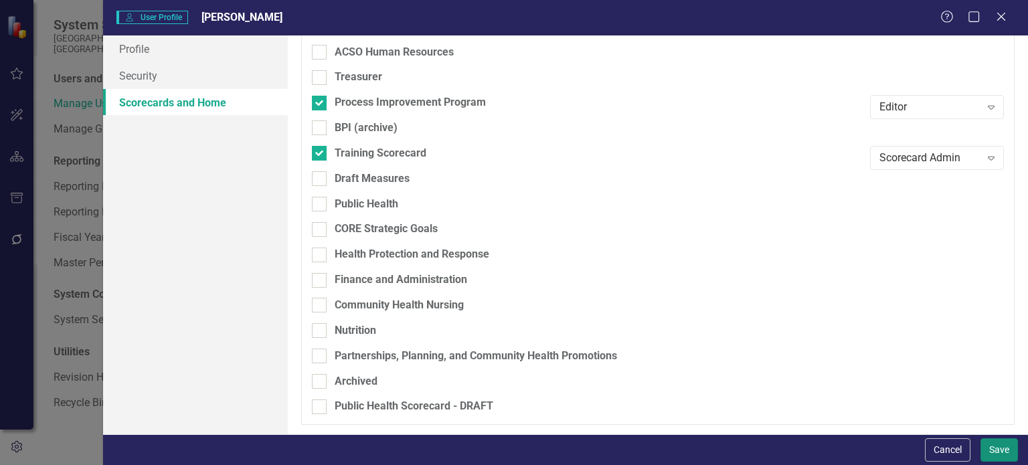
click at [999, 446] on button "Save" at bounding box center [999, 449] width 37 height 23
